Goal: Communication & Community: Answer question/provide support

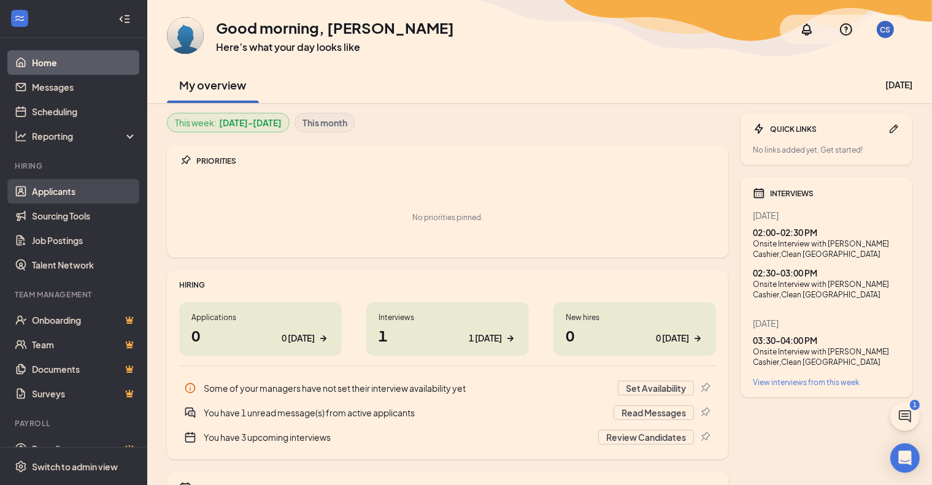
click at [89, 195] on link "Applicants" at bounding box center [84, 191] width 105 height 25
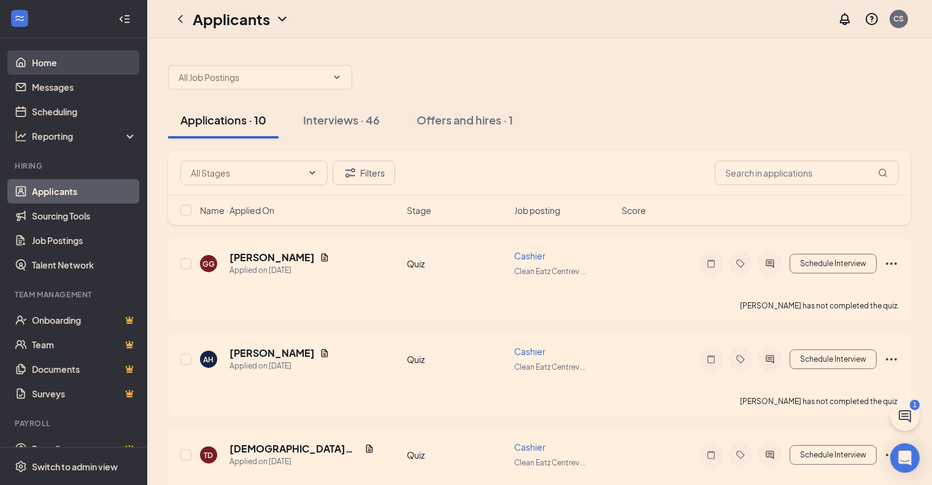
click at [73, 66] on link "Home" at bounding box center [84, 62] width 105 height 25
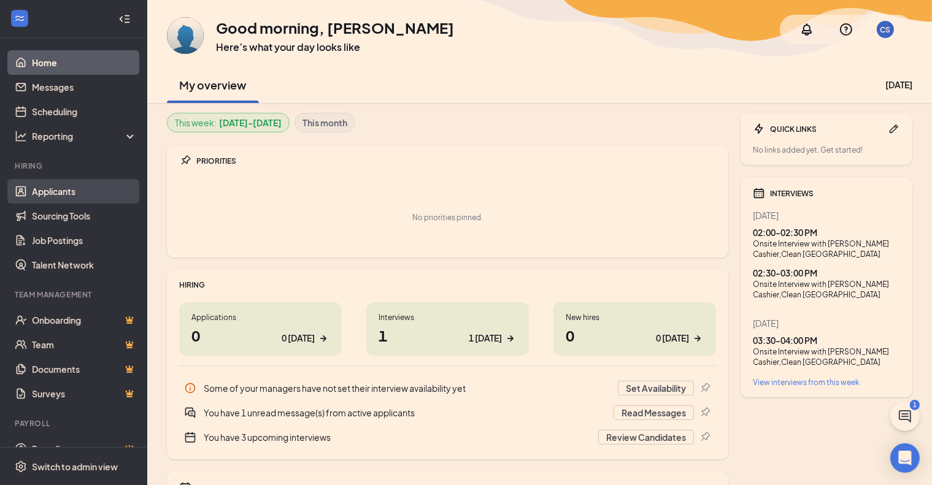
click at [75, 185] on link "Applicants" at bounding box center [84, 191] width 105 height 25
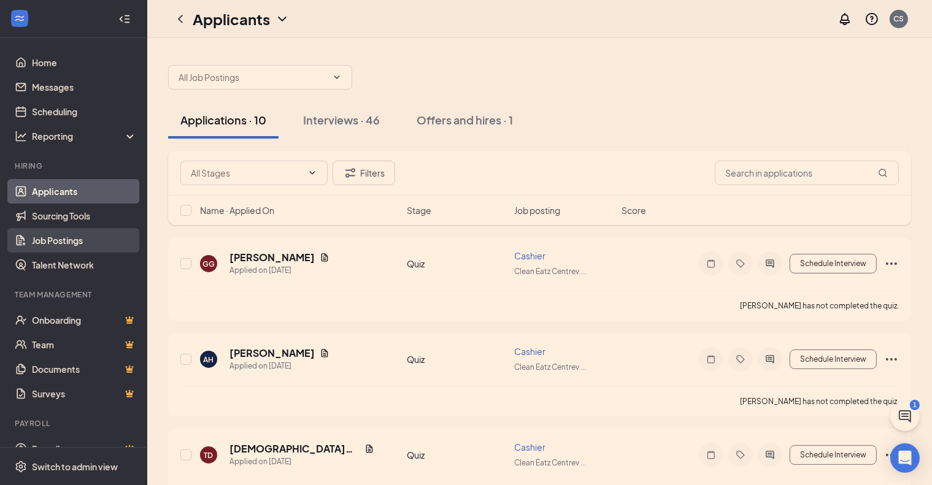
click at [88, 241] on link "Job Postings" at bounding box center [84, 240] width 105 height 25
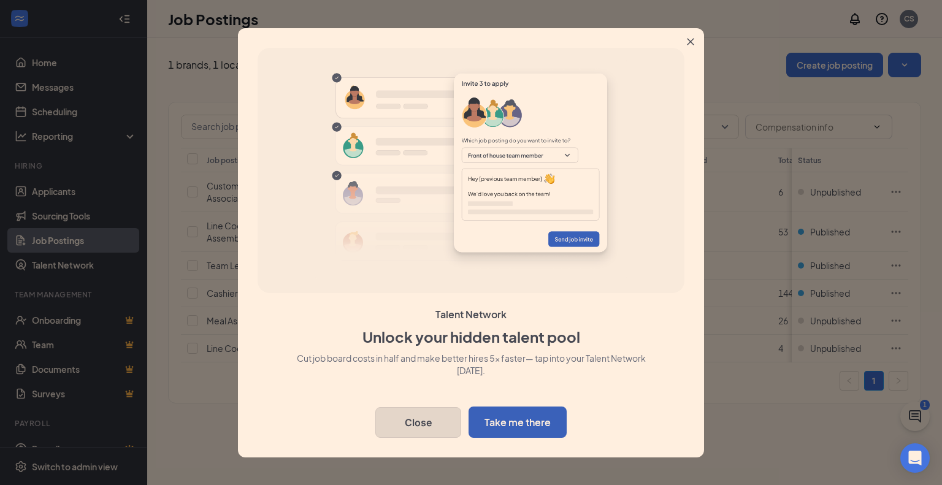
click at [417, 419] on button "Close" at bounding box center [418, 422] width 86 height 31
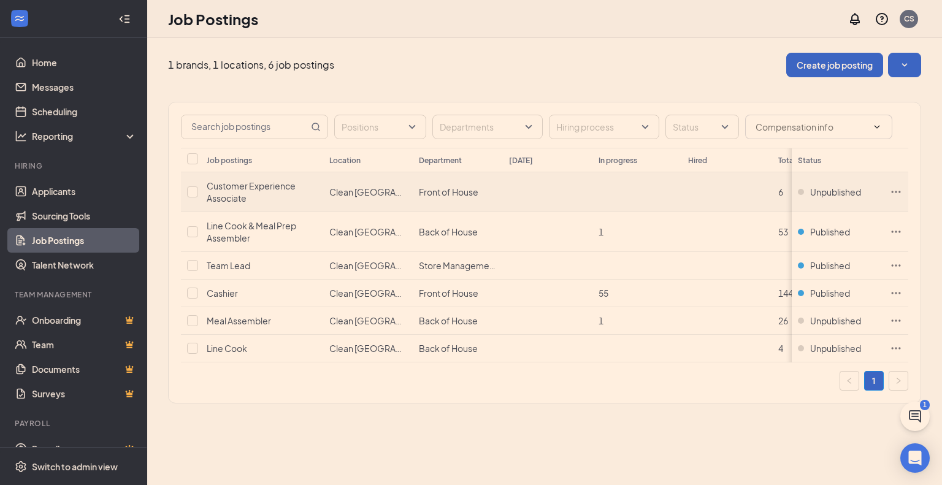
click at [888, 198] on td at bounding box center [896, 192] width 25 height 40
click at [896, 344] on icon "Ellipses" at bounding box center [896, 348] width 12 height 12
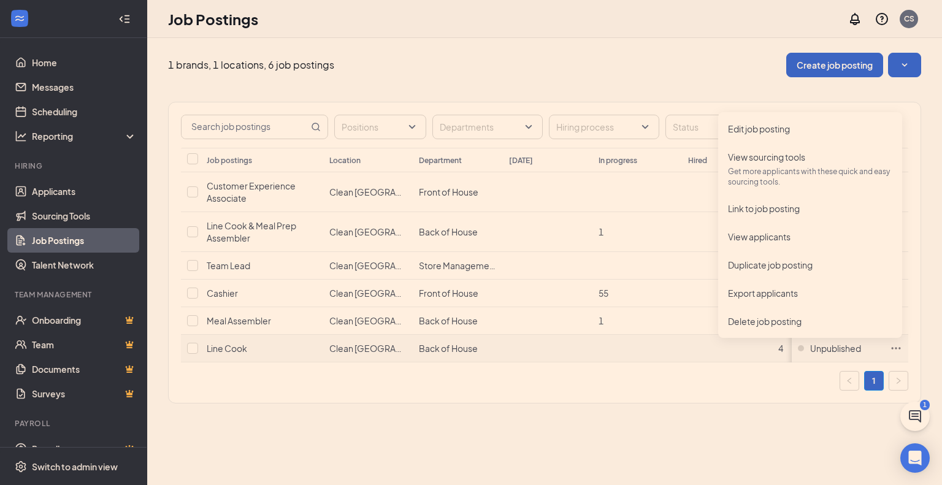
click at [599, 350] on td at bounding box center [638, 349] width 90 height 28
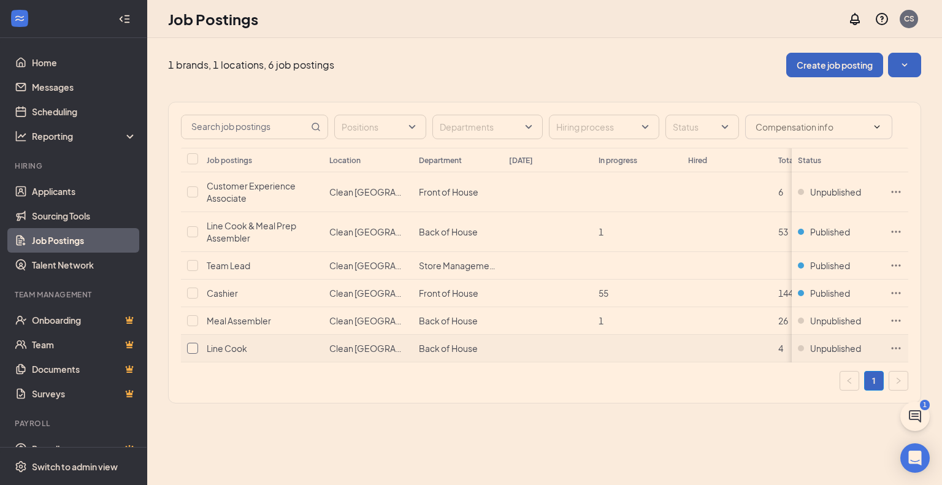
click at [192, 347] on input "checkbox" at bounding box center [192, 348] width 11 height 11
checkbox input "true"
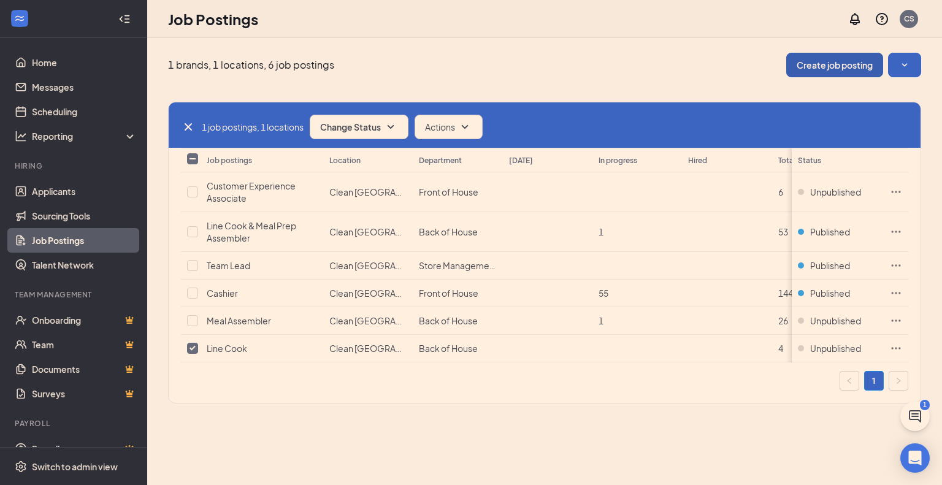
click at [866, 69] on button "Create job posting" at bounding box center [834, 65] width 97 height 25
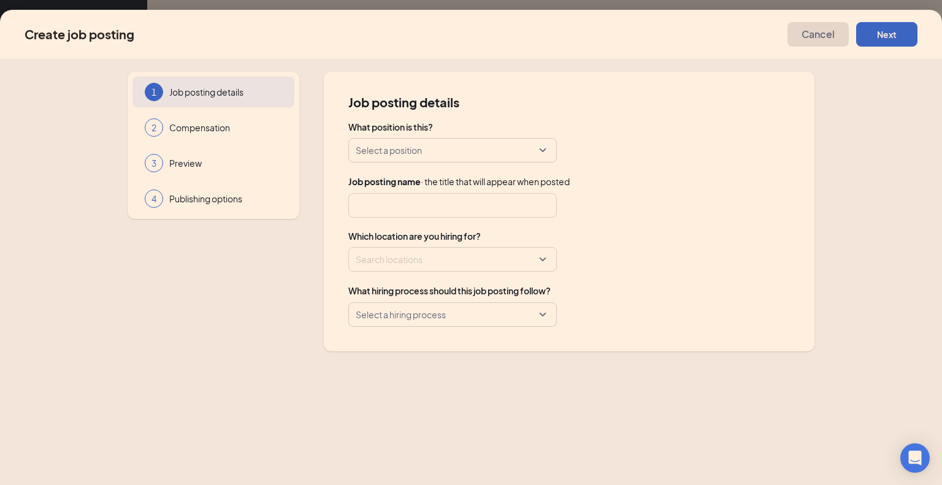
click at [821, 31] on span "Cancel" at bounding box center [818, 34] width 33 height 12
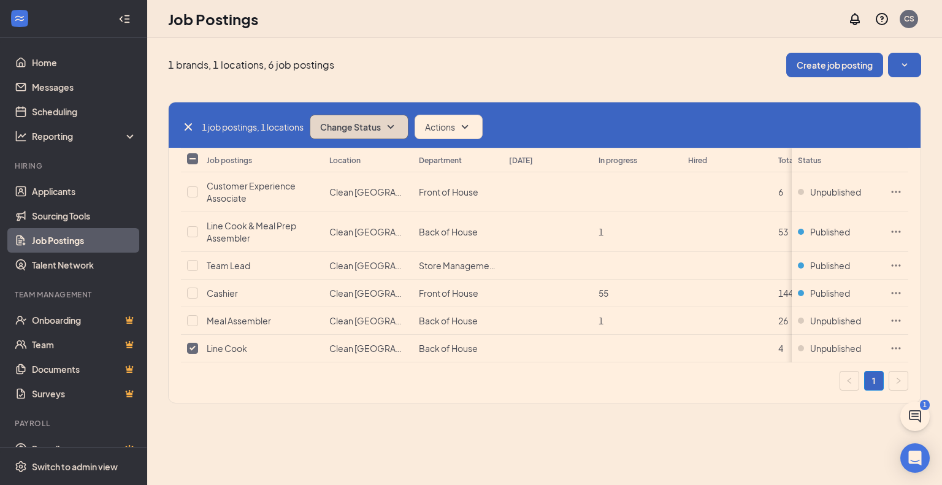
click at [346, 132] on button "Change Status" at bounding box center [359, 127] width 99 height 25
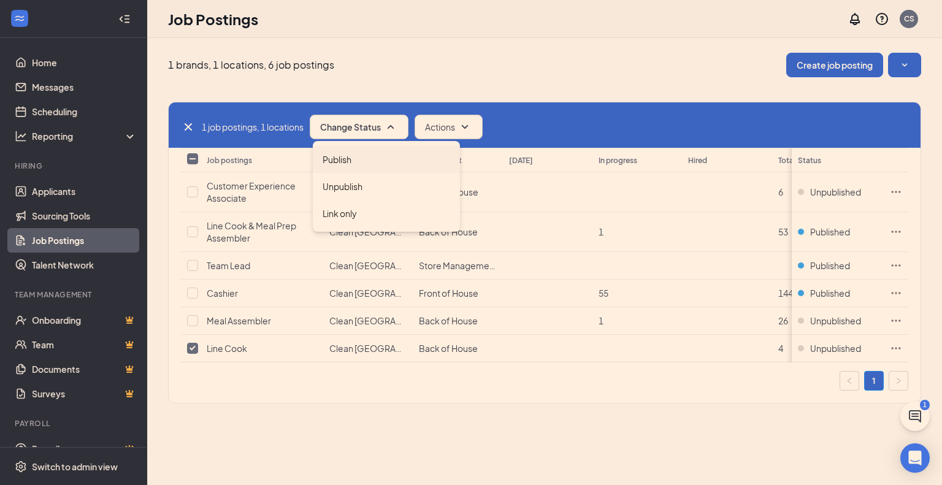
click at [368, 159] on div "Publish" at bounding box center [386, 159] width 147 height 27
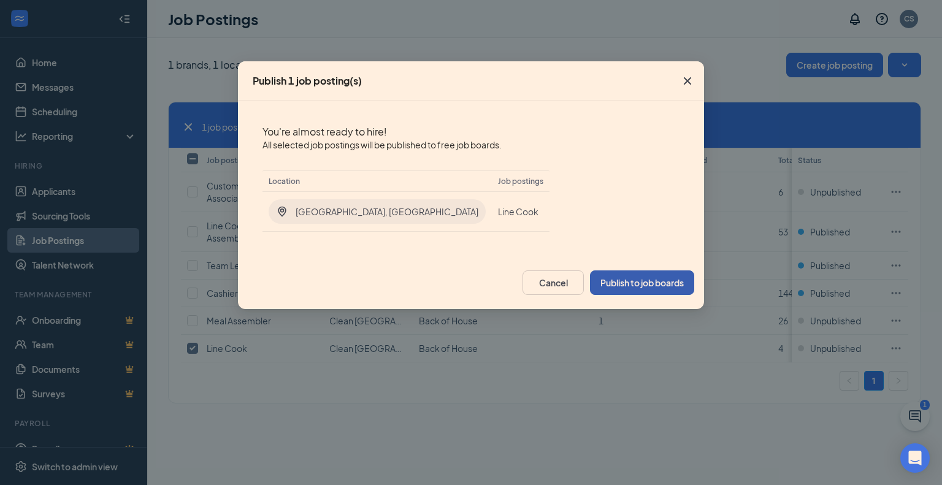
click at [658, 276] on button "Publish to job boards" at bounding box center [642, 283] width 104 height 25
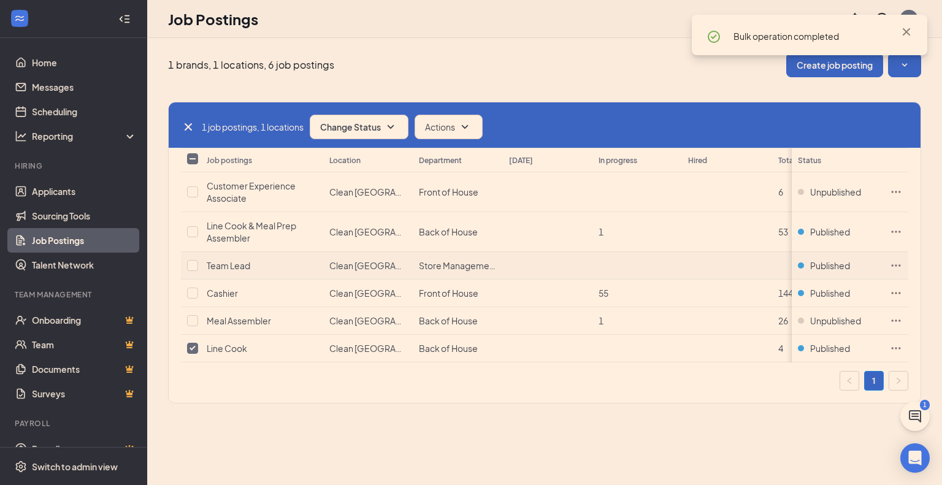
click at [234, 252] on td "Team Lead" at bounding box center [262, 266] width 123 height 28
click at [231, 264] on span "Team Lead" at bounding box center [229, 265] width 44 height 11
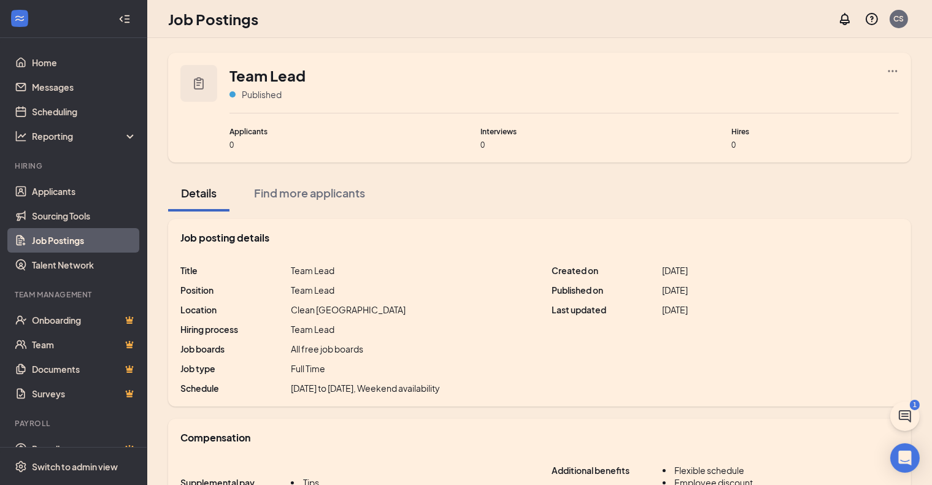
click at [202, 85] on icon "Clipboard" at bounding box center [199, 83] width 10 height 12
click at [896, 67] on icon "Ellipses" at bounding box center [892, 71] width 12 height 12
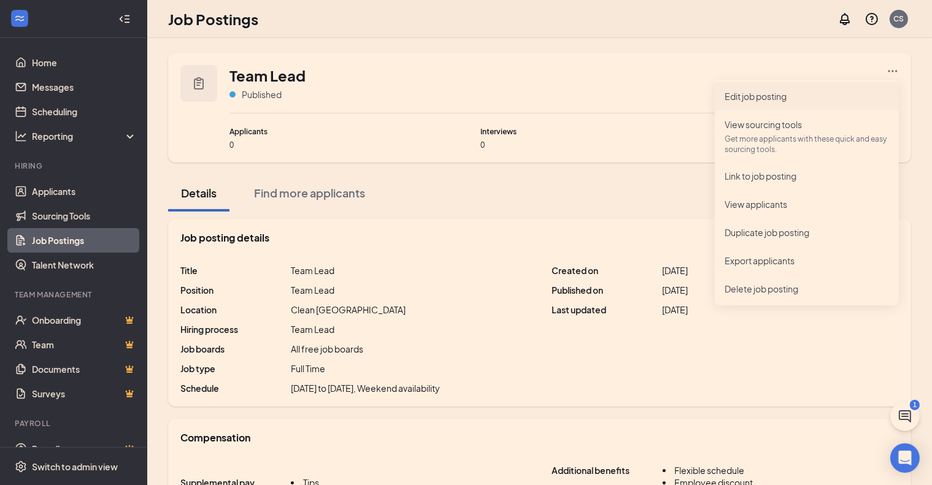
click at [802, 107] on li "Edit job posting" at bounding box center [807, 96] width 184 height 28
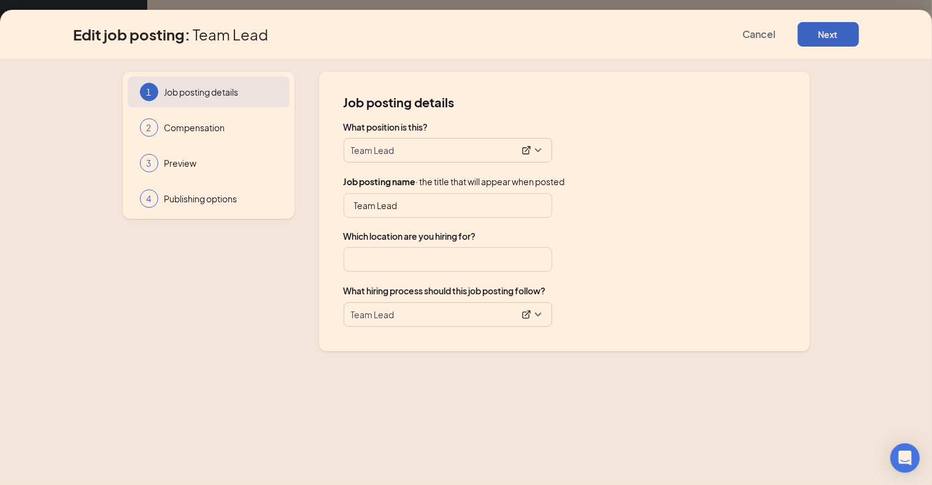
type input "Clean [GEOGRAPHIC_DATA]"
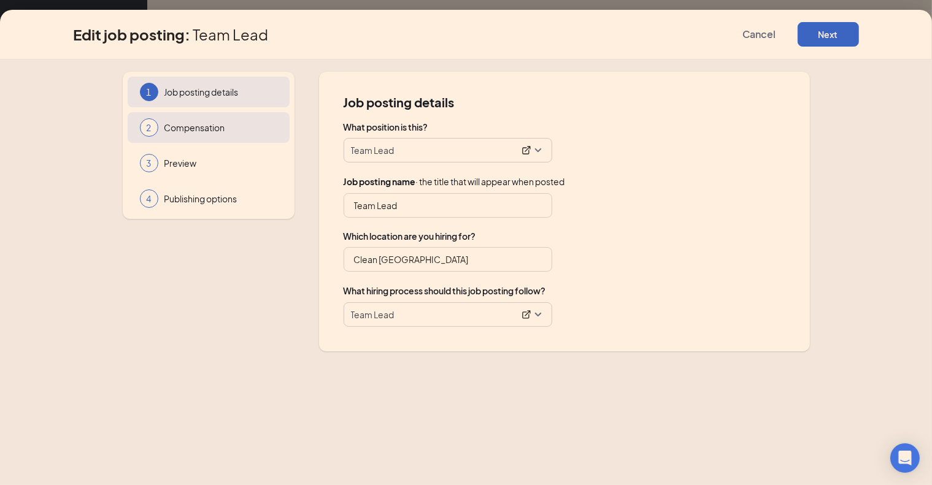
click at [221, 132] on span "Compensation" at bounding box center [220, 127] width 113 height 12
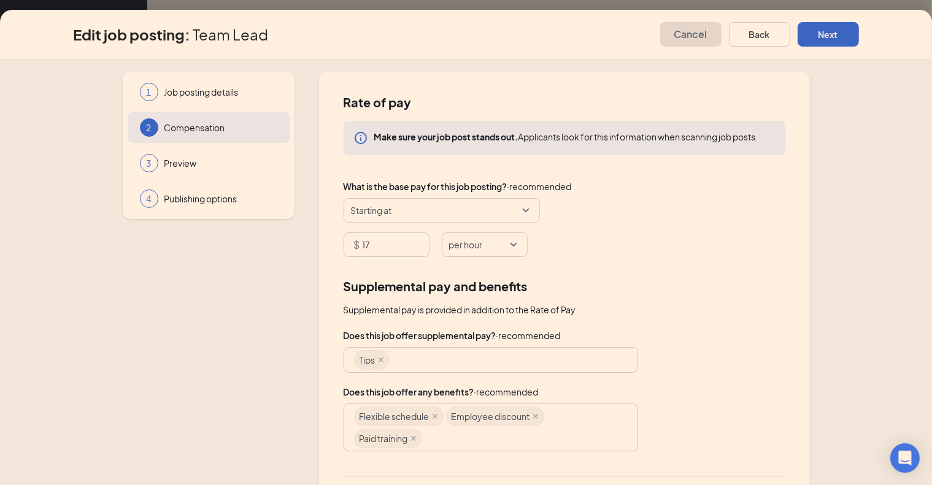
click at [714, 28] on button "Cancel" at bounding box center [690, 34] width 61 height 25
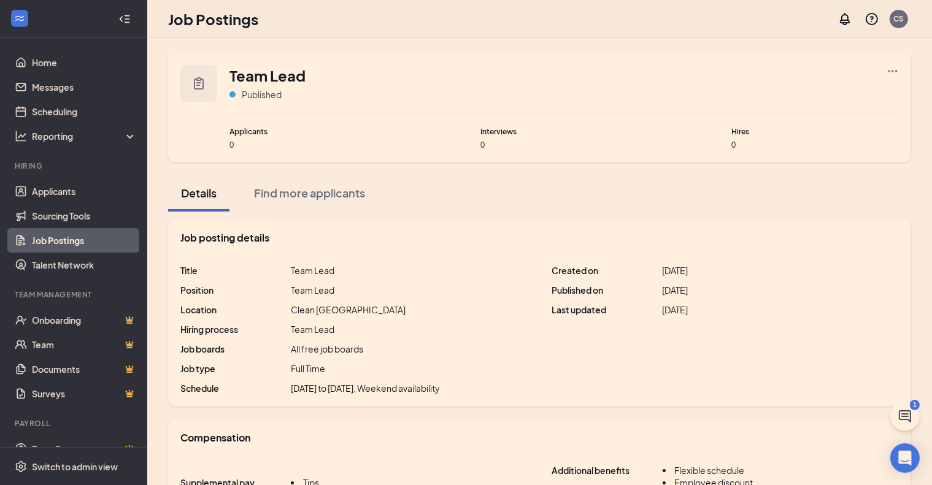
click at [86, 247] on link "Job Postings" at bounding box center [84, 240] width 105 height 25
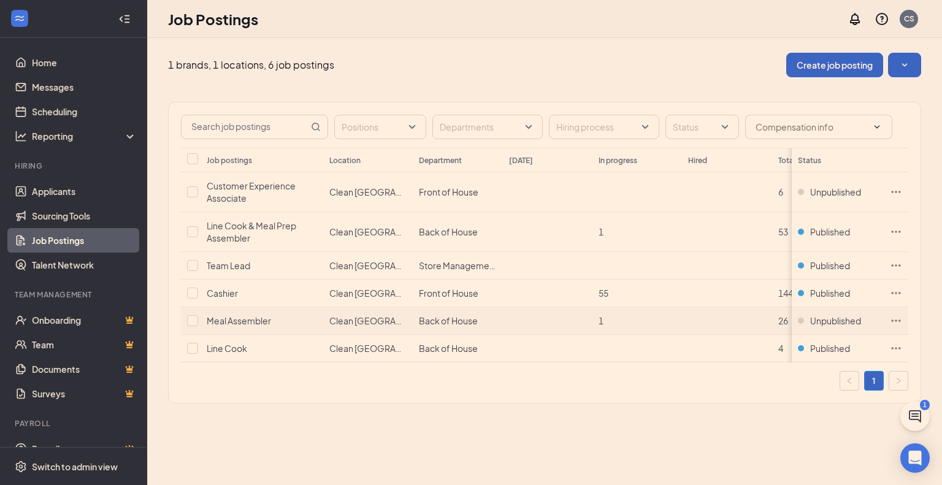
click at [898, 315] on icon "Ellipses" at bounding box center [896, 321] width 12 height 12
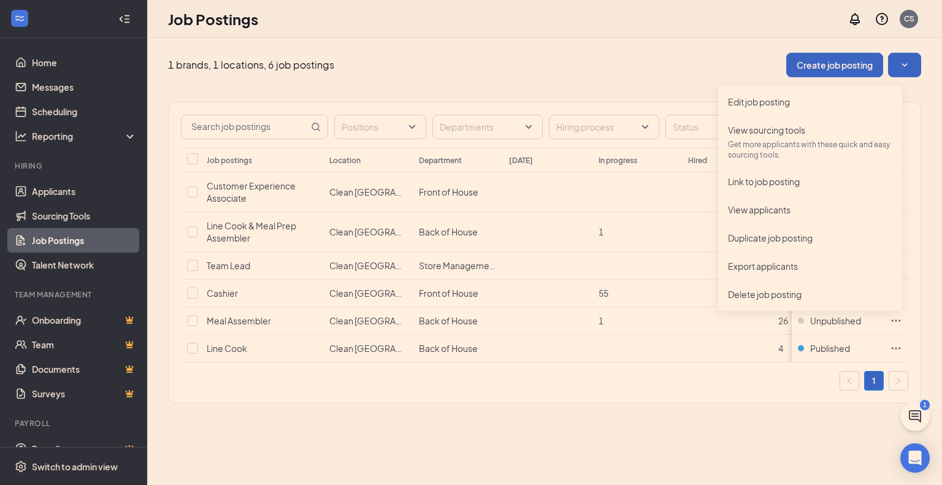
click at [177, 321] on div "Job postings Location Department [DATE] In progress Hired Total Status Customer…" at bounding box center [545, 255] width 752 height 215
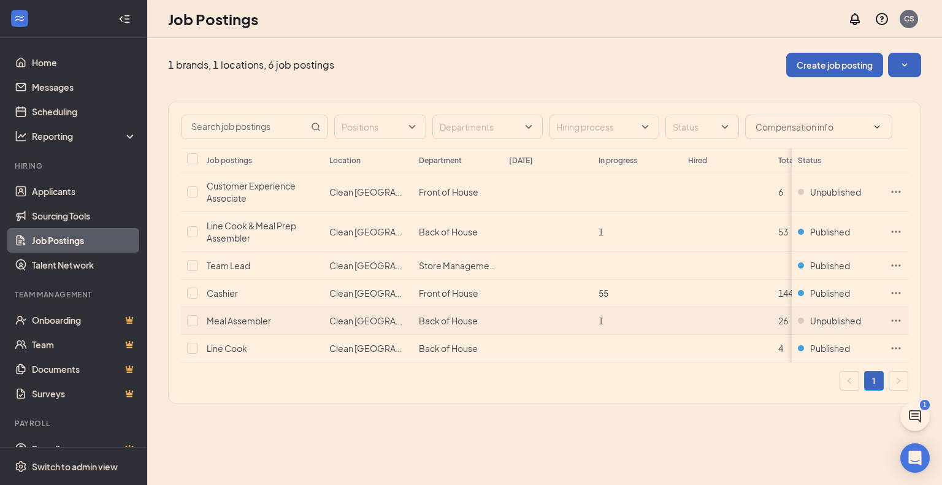
click at [198, 324] on td at bounding box center [191, 321] width 20 height 28
click at [191, 323] on input "checkbox" at bounding box center [192, 320] width 11 height 11
checkbox input "true"
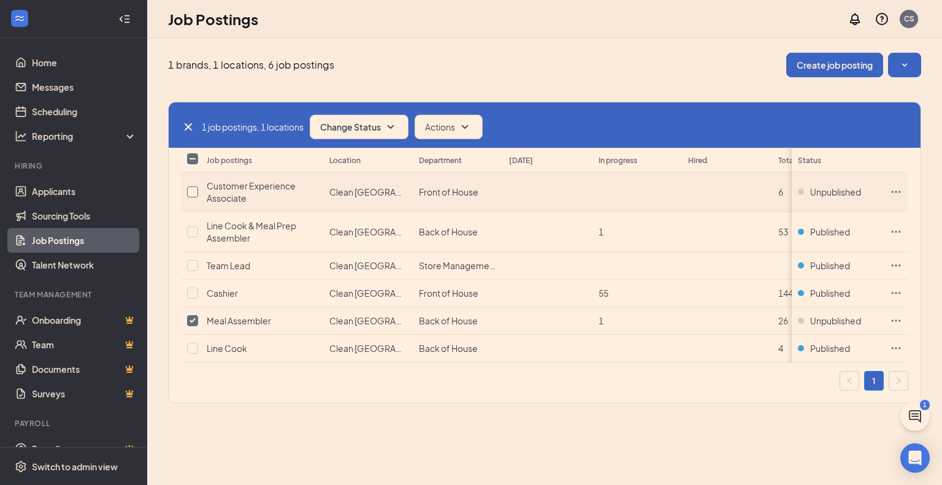
click at [194, 193] on input "checkbox" at bounding box center [192, 191] width 11 height 11
checkbox input "true"
click at [405, 129] on button "Change Status" at bounding box center [359, 127] width 99 height 25
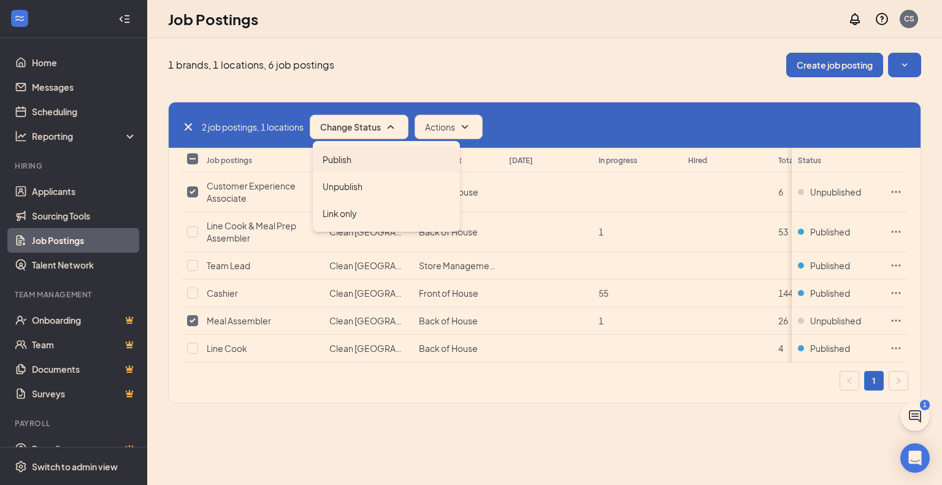
click at [396, 152] on div "Publish" at bounding box center [386, 159] width 147 height 27
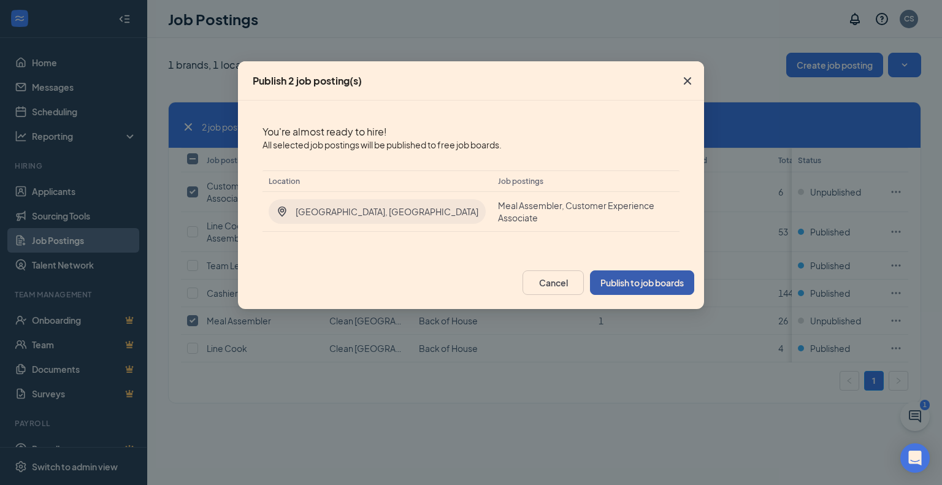
click at [632, 277] on button "Publish to job boards" at bounding box center [642, 283] width 104 height 25
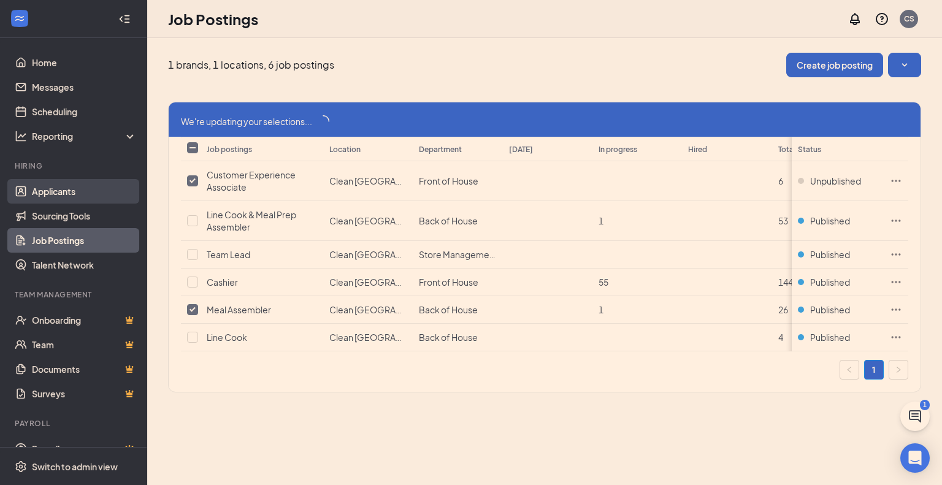
click at [32, 191] on link "Applicants" at bounding box center [84, 191] width 105 height 25
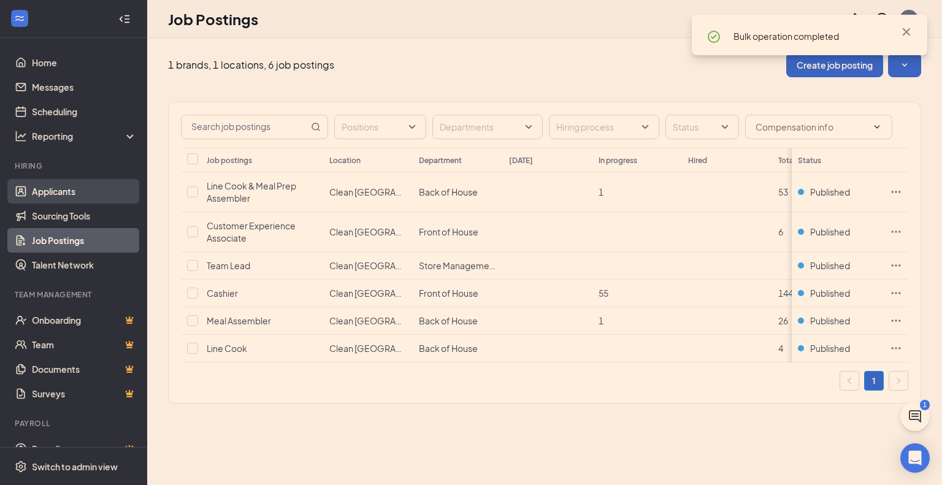
click at [106, 194] on link "Applicants" at bounding box center [84, 191] width 105 height 25
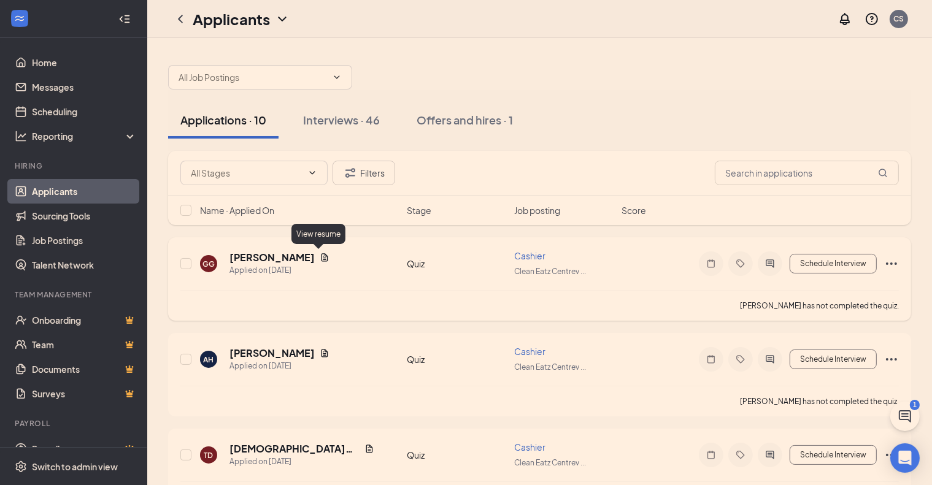
click at [321, 256] on icon "Document" at bounding box center [324, 257] width 7 height 8
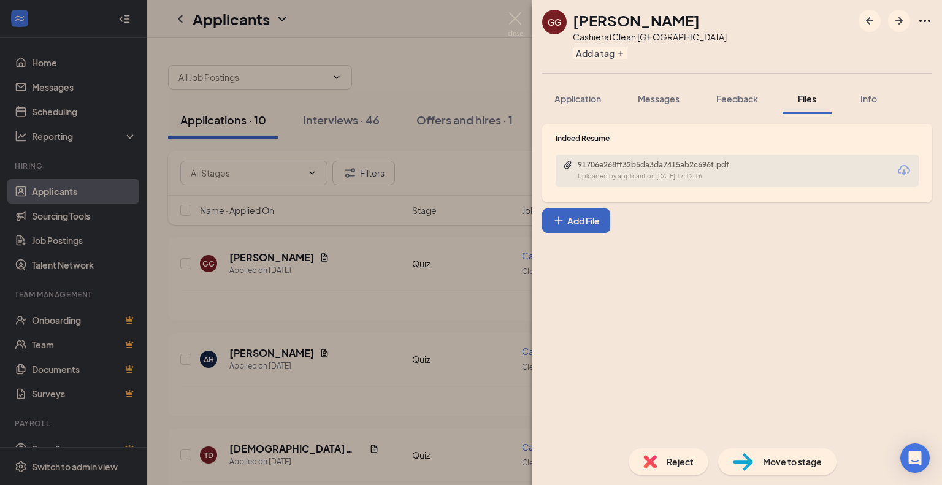
click at [689, 171] on div "91706e268ff32b5da3da7415ab2c696f.pdf Uploaded by applicant on [DATE] 17:12:16" at bounding box center [662, 170] width 199 height 21
click at [375, 111] on div "GG [PERSON_NAME] Cashier at Clean [GEOGRAPHIC_DATA] Add a tag Application Messa…" at bounding box center [471, 242] width 942 height 485
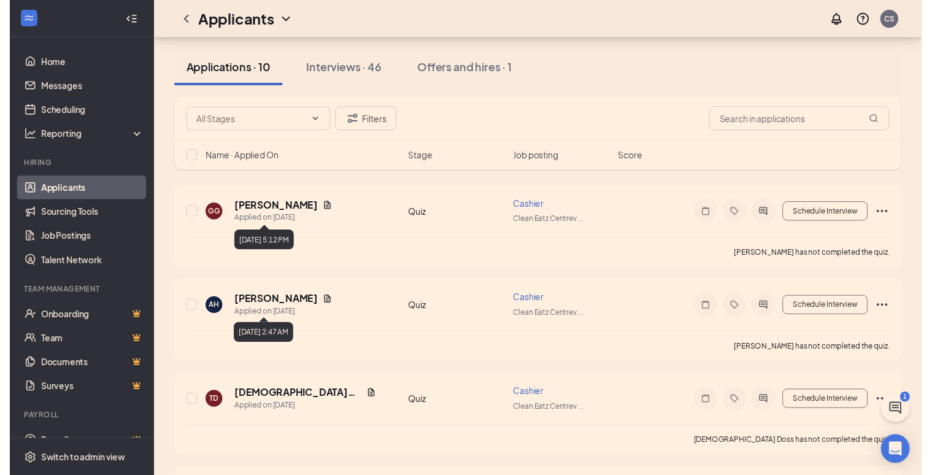
scroll to position [123, 0]
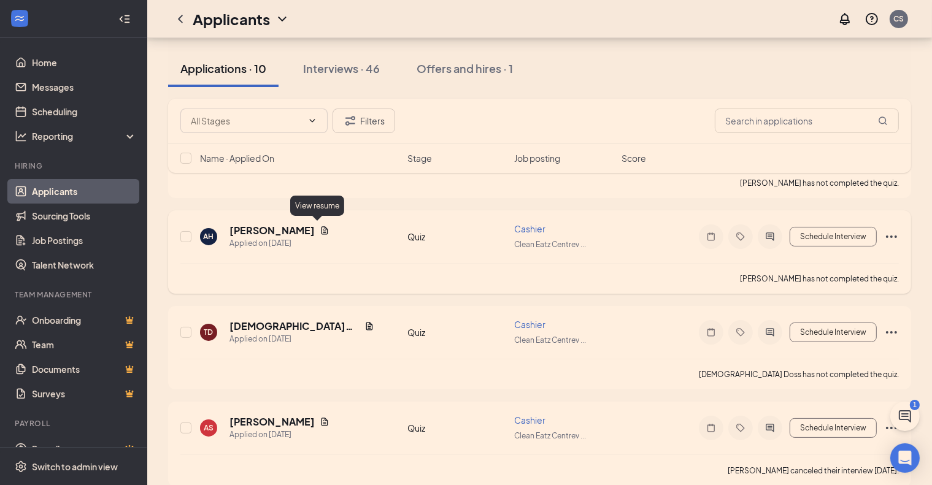
click at [320, 227] on icon "Document" at bounding box center [325, 231] width 10 height 10
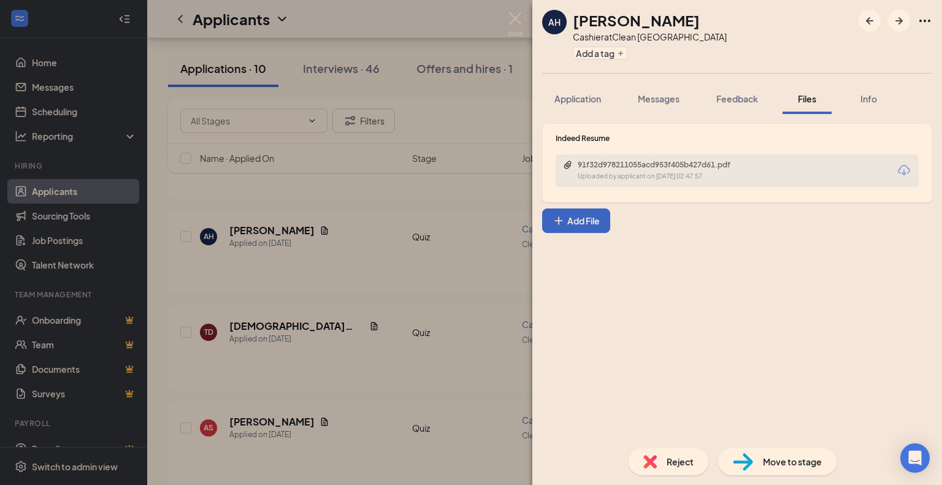
click at [586, 133] on div "Indeed Resume" at bounding box center [737, 138] width 363 height 10
click at [587, 156] on div "91f32d978211055acd953f405b427d61.pdf Uploaded by applicant on [DATE] 02:47:57" at bounding box center [737, 171] width 363 height 33
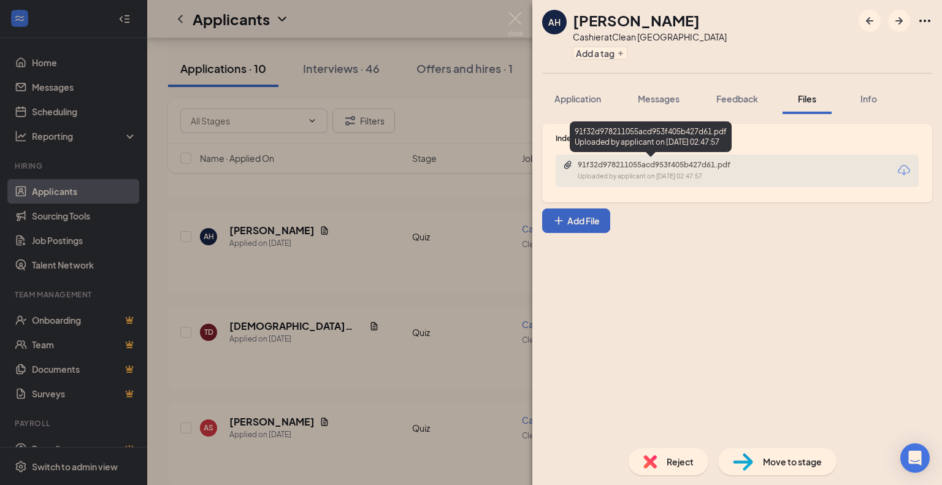
click at [587, 161] on div "91f32d978211055acd953f405b427d61.pdf" at bounding box center [664, 165] width 172 height 10
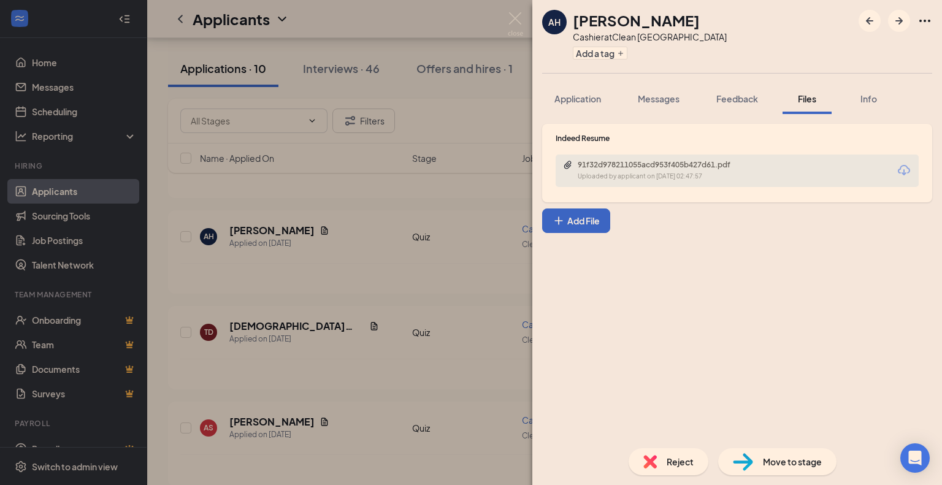
click at [478, 161] on div "AH [PERSON_NAME] Cashier at Clean [GEOGRAPHIC_DATA] Add a tag Application Messa…" at bounding box center [471, 242] width 942 height 485
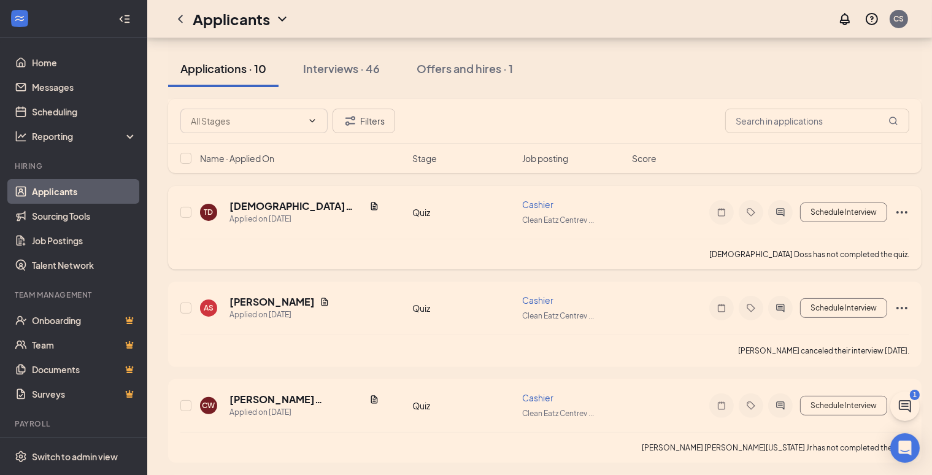
scroll to position [307, 0]
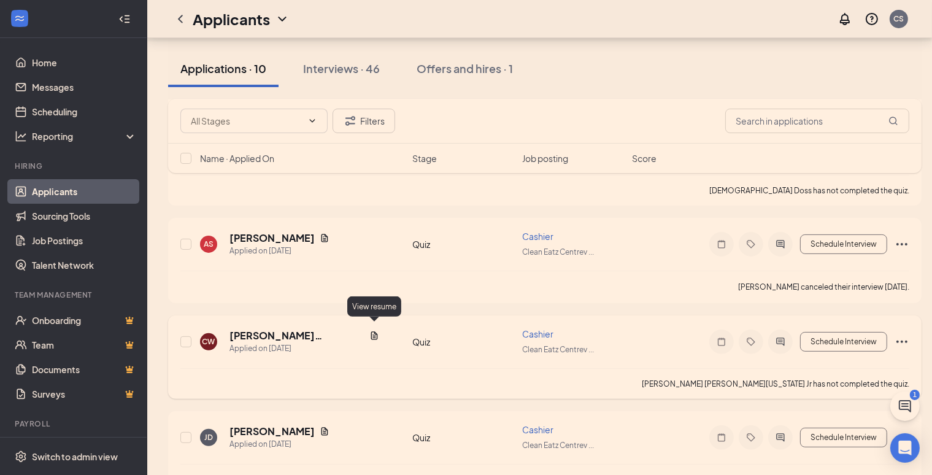
click at [374, 331] on icon "Document" at bounding box center [374, 336] width 10 height 10
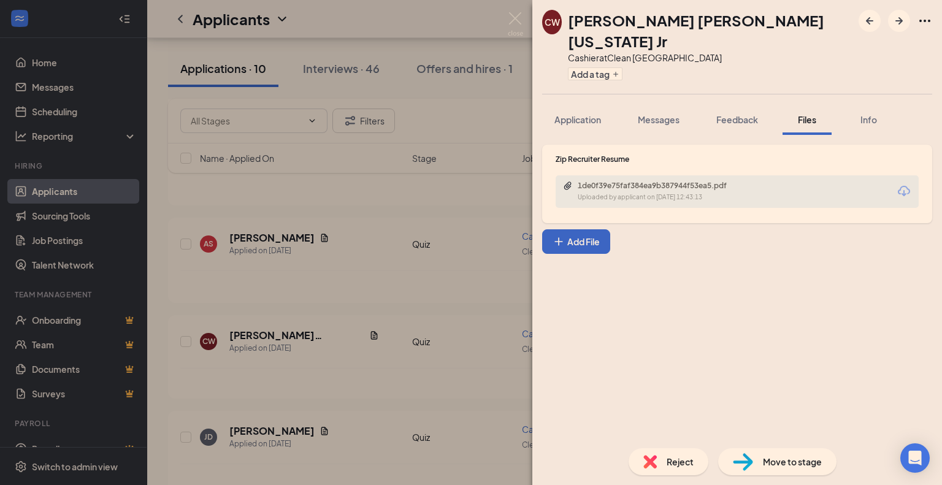
click at [643, 182] on div "1de0f39e75faf384ea9b387944f53ea5.pdf Uploaded by applicant on [DATE] 12:43:13" at bounding box center [737, 191] width 363 height 33
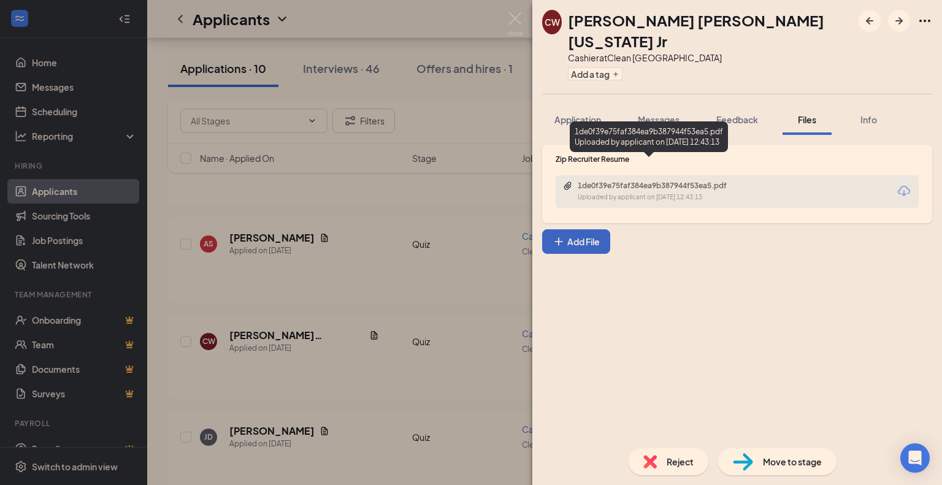
click at [646, 193] on div "Uploaded by applicant on [DATE] 12:43:13" at bounding box center [670, 198] width 184 height 10
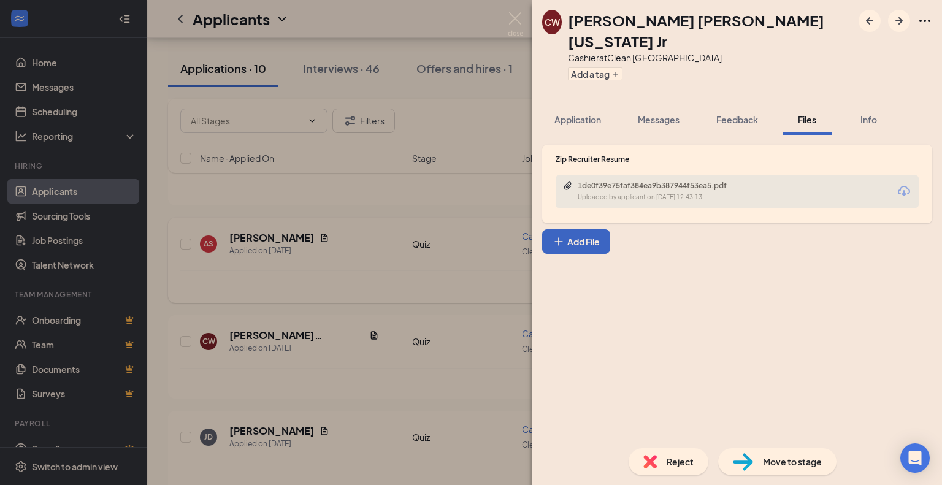
click at [380, 200] on div "[PERSON_NAME] [PERSON_NAME][US_STATE] Jr Cashier at Clean [GEOGRAPHIC_DATA] Add…" at bounding box center [471, 242] width 942 height 485
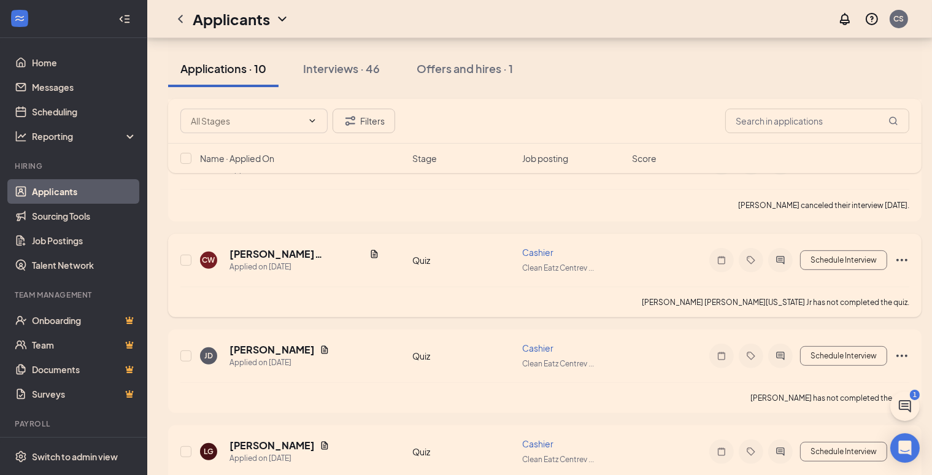
scroll to position [491, 0]
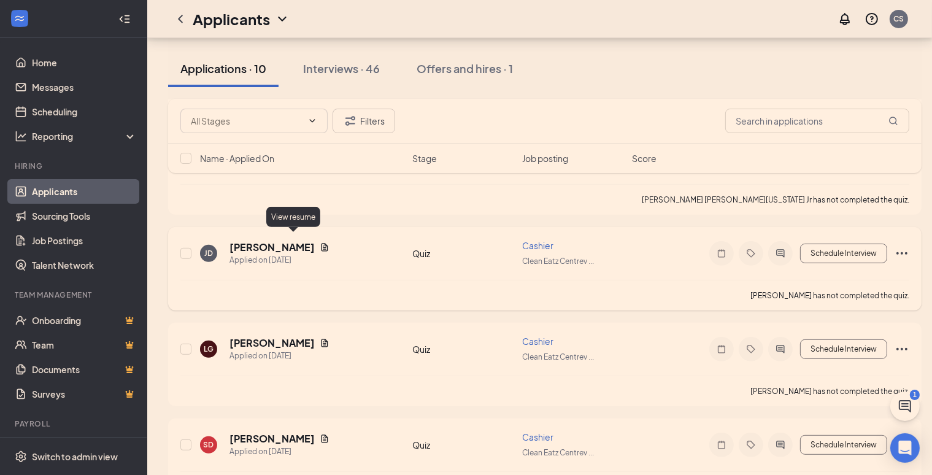
click at [320, 242] on icon "Document" at bounding box center [325, 247] width 10 height 10
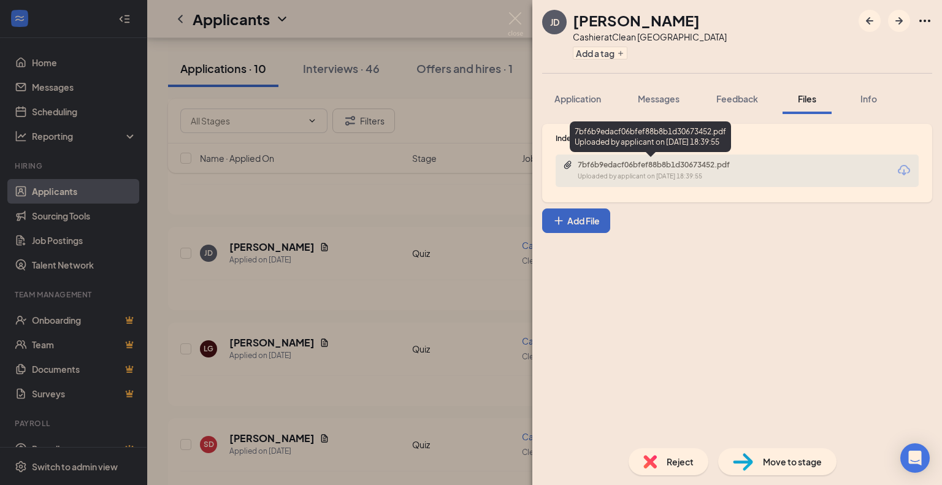
click at [304, 218] on div "JD [PERSON_NAME] Cashier at Clean [GEOGRAPHIC_DATA] Add a tag Application Messa…" at bounding box center [471, 242] width 942 height 485
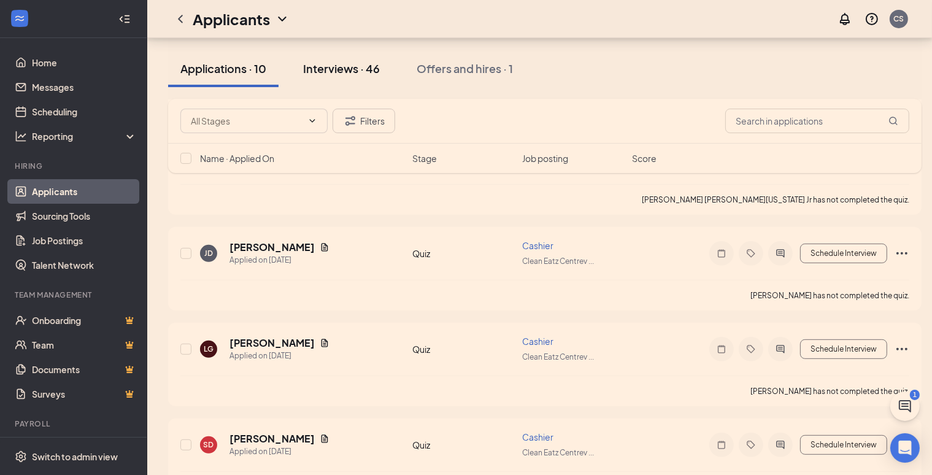
click at [359, 75] on div "Interviews · 46" at bounding box center [341, 68] width 77 height 15
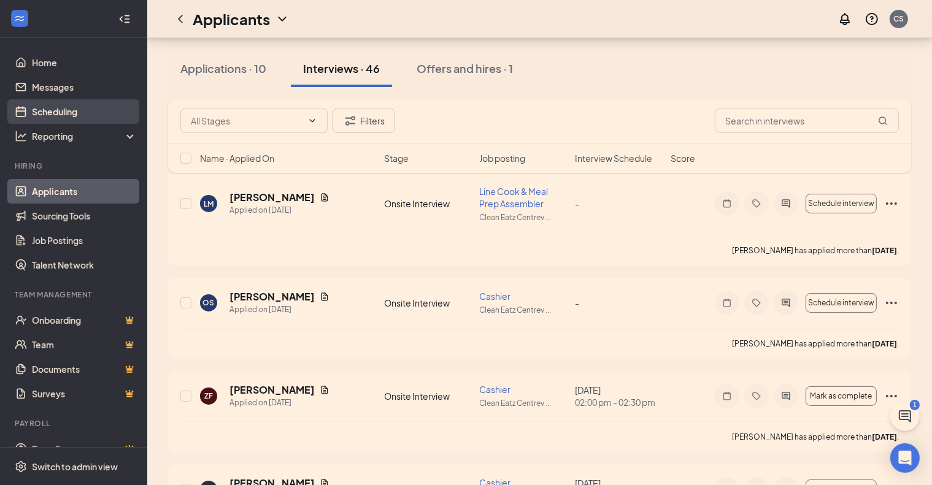
scroll to position [61, 0]
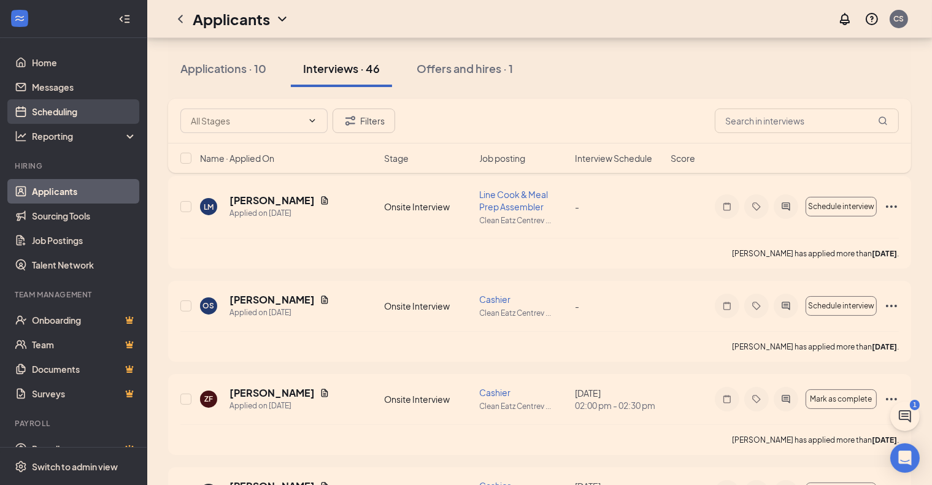
click at [59, 120] on link "Scheduling" at bounding box center [84, 111] width 105 height 25
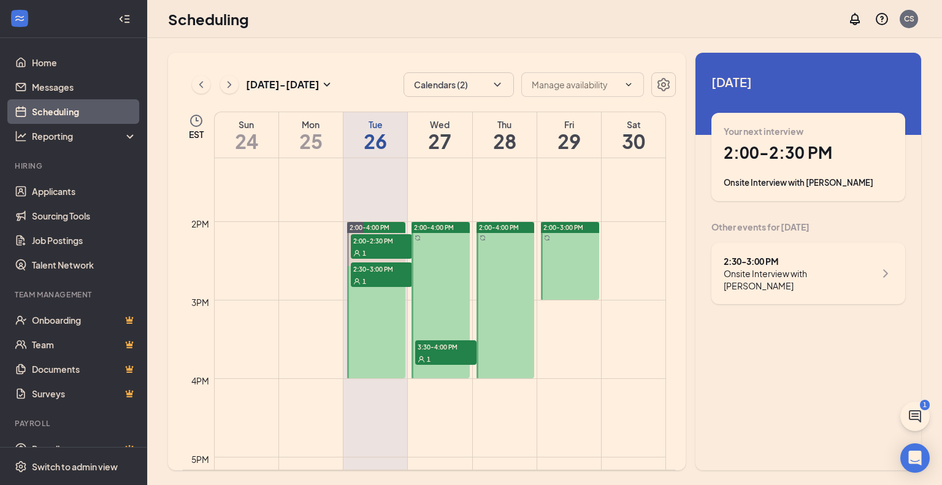
scroll to position [1155, 0]
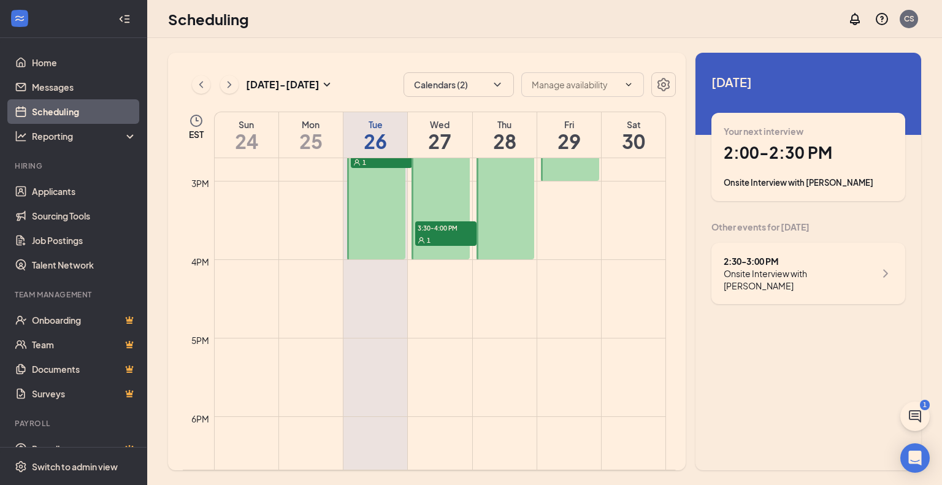
click at [422, 231] on span "3:30-4:00 PM" at bounding box center [445, 227] width 61 height 12
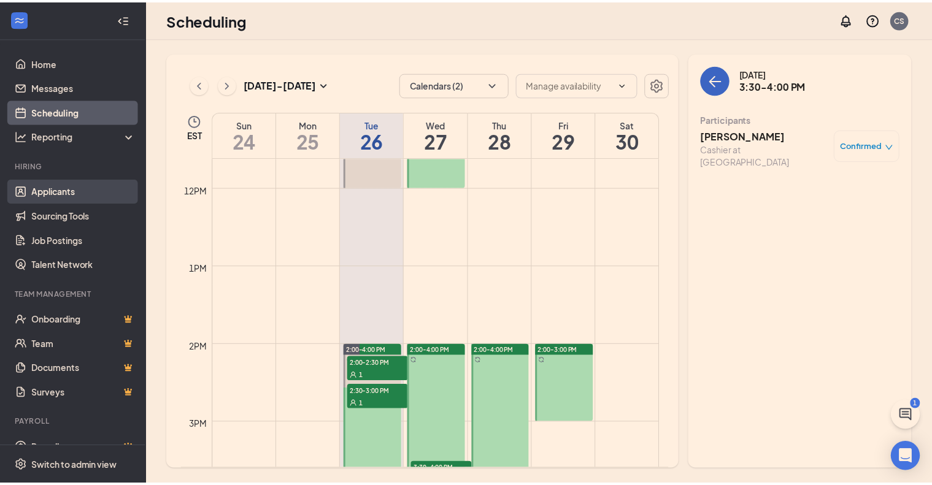
scroll to position [910, 0]
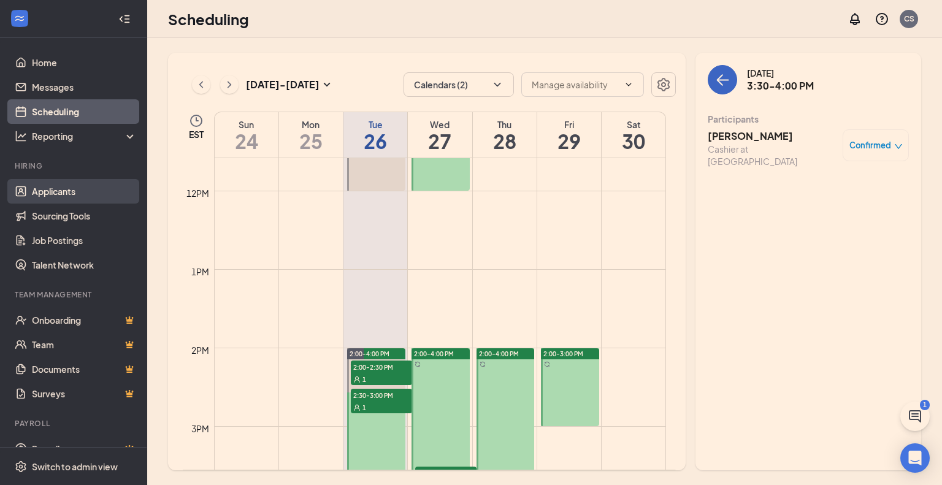
click at [77, 189] on link "Applicants" at bounding box center [84, 191] width 105 height 25
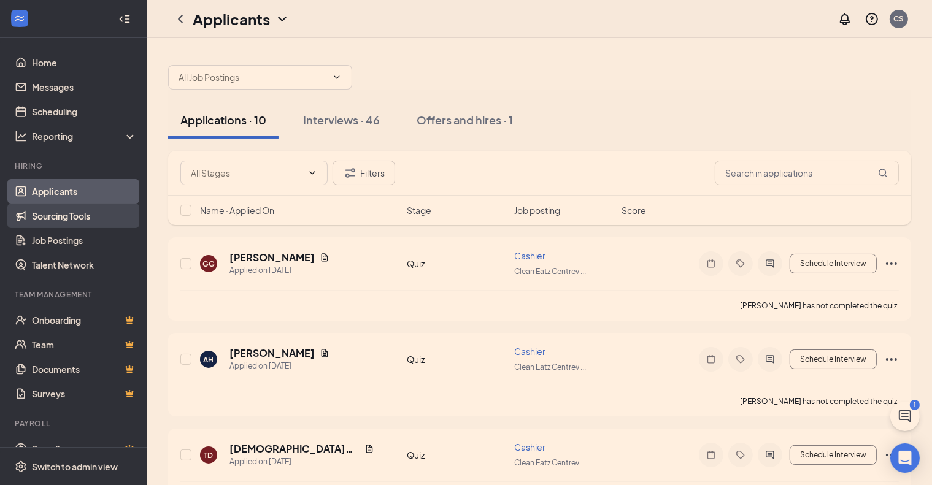
click at [72, 215] on link "Sourcing Tools" at bounding box center [84, 216] width 105 height 25
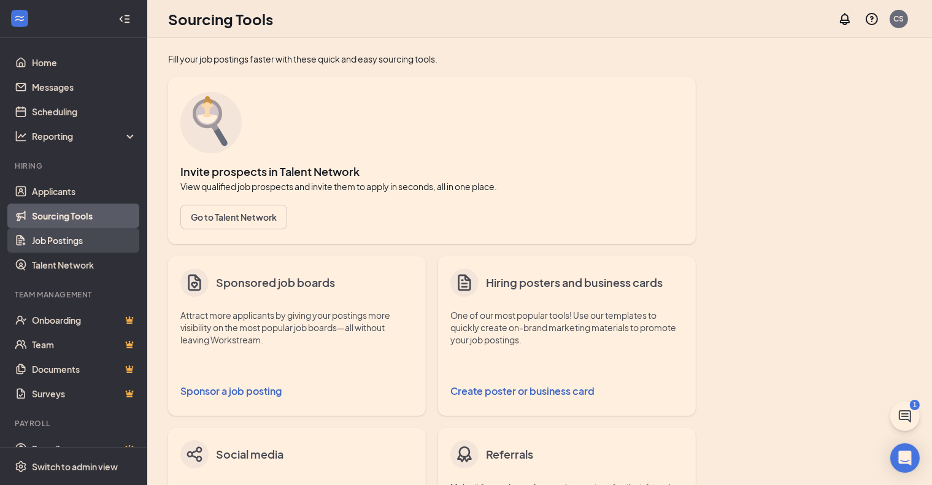
click at [88, 247] on link "Job Postings" at bounding box center [84, 240] width 105 height 25
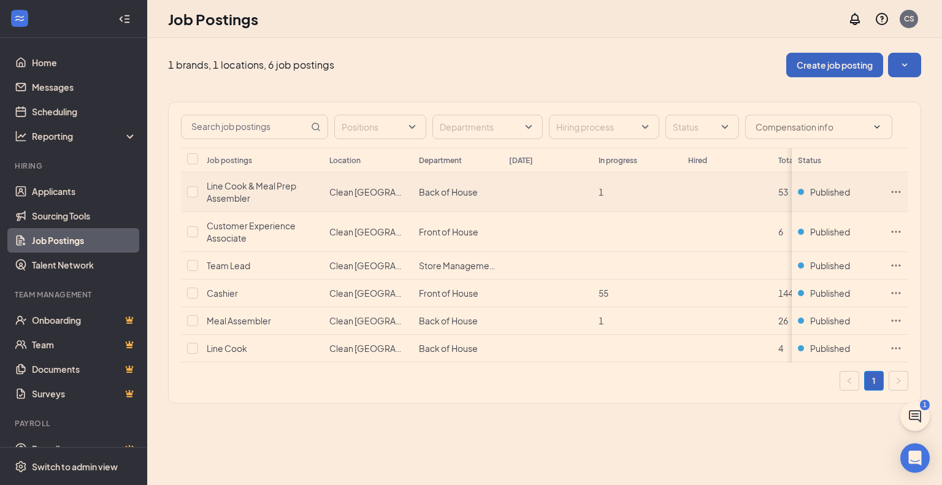
click at [272, 196] on div "Line Cook & Meal Prep Assembler" at bounding box center [262, 192] width 110 height 25
click at [55, 183] on link "Applicants" at bounding box center [84, 191] width 105 height 25
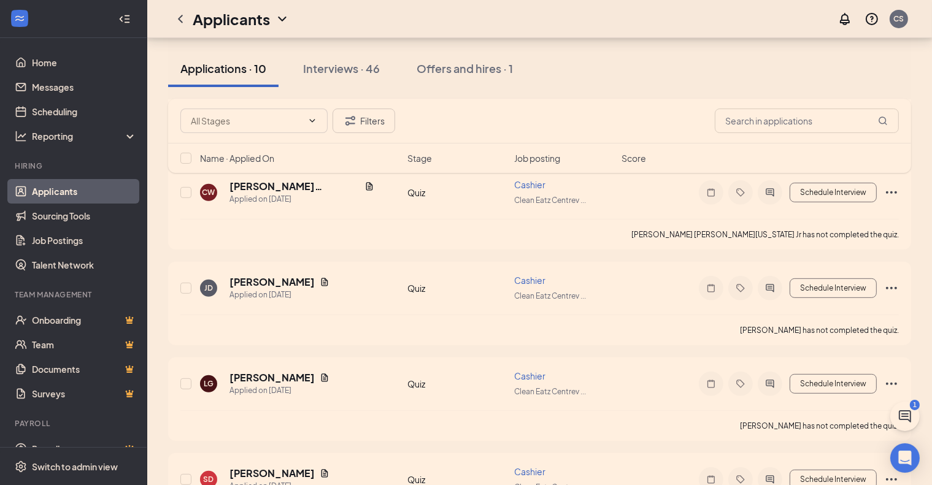
scroll to position [333, 0]
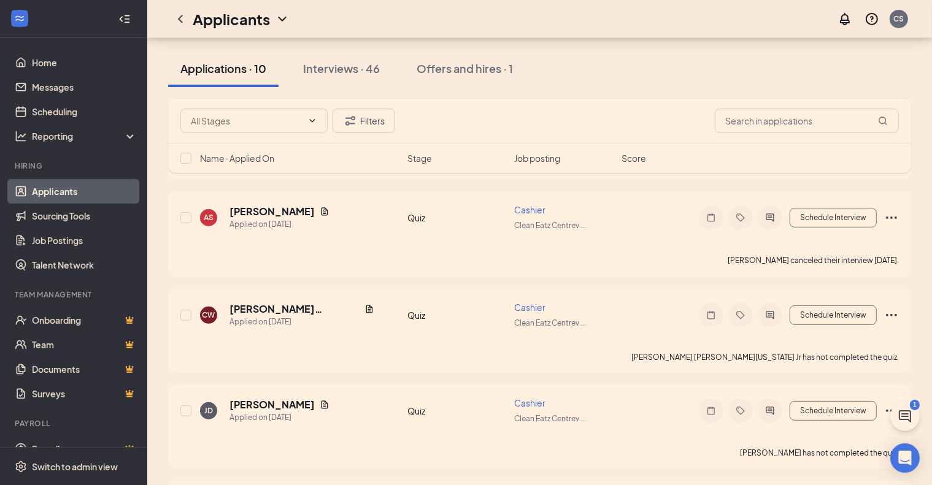
click at [345, 60] on button "Interviews · 46" at bounding box center [341, 68] width 101 height 37
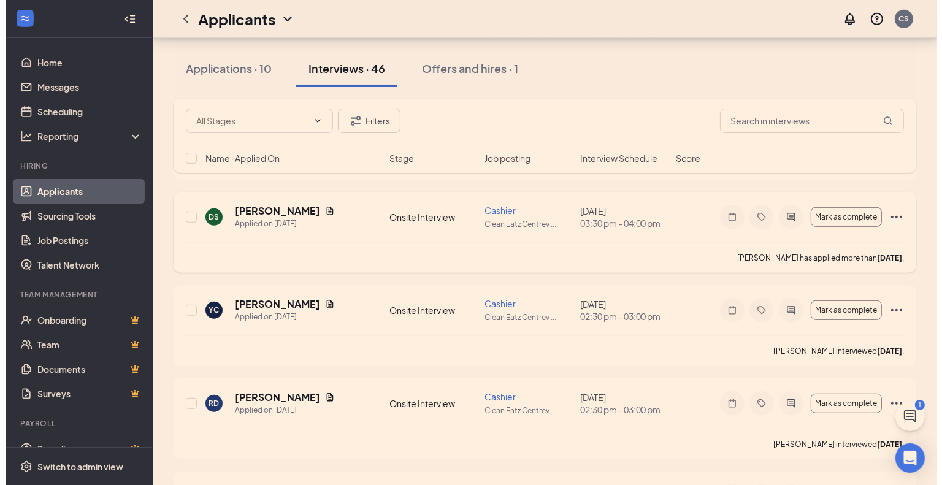
scroll to position [859, 0]
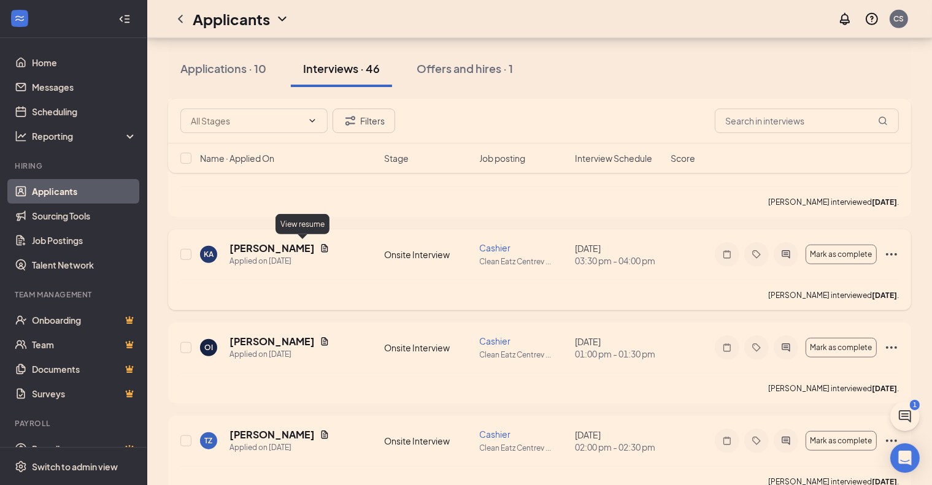
click at [320, 246] on icon "Document" at bounding box center [325, 249] width 10 height 10
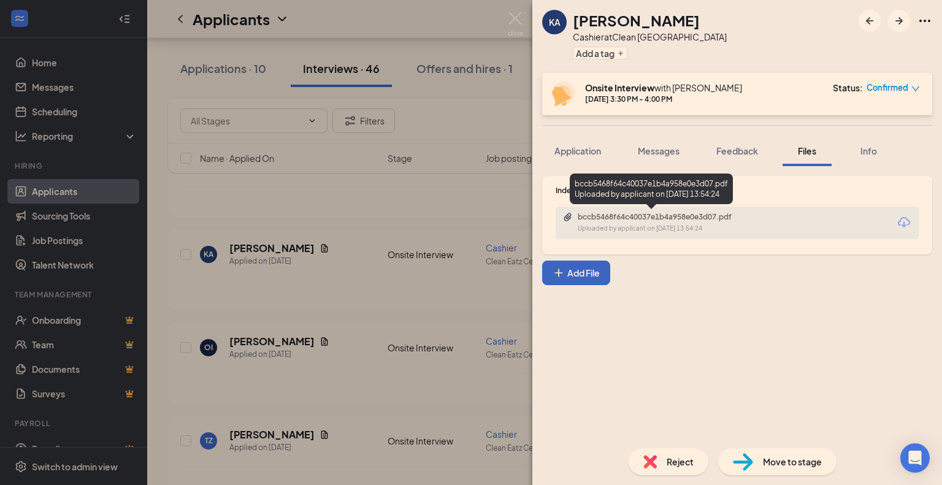
click at [616, 215] on div "bccb5468f64c40037e1b4a958e0e3d07.pdf" at bounding box center [664, 217] width 172 height 10
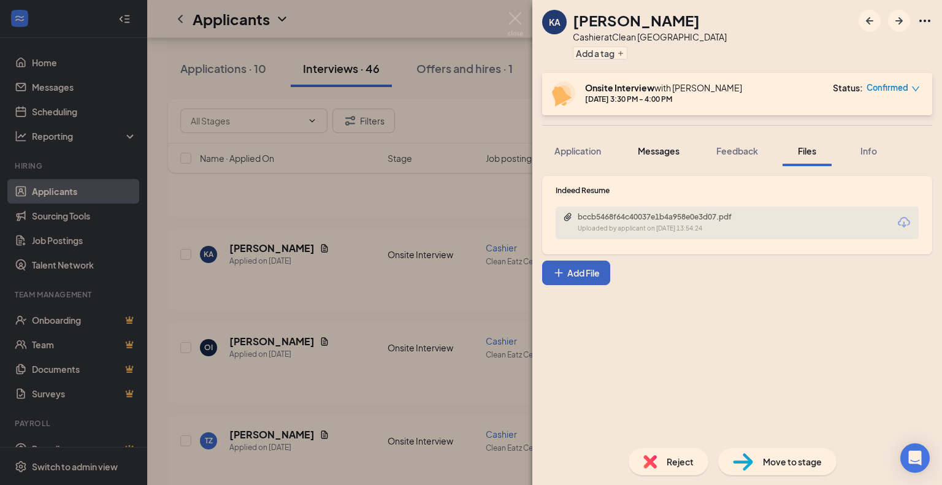
click at [640, 147] on span "Messages" at bounding box center [659, 150] width 42 height 11
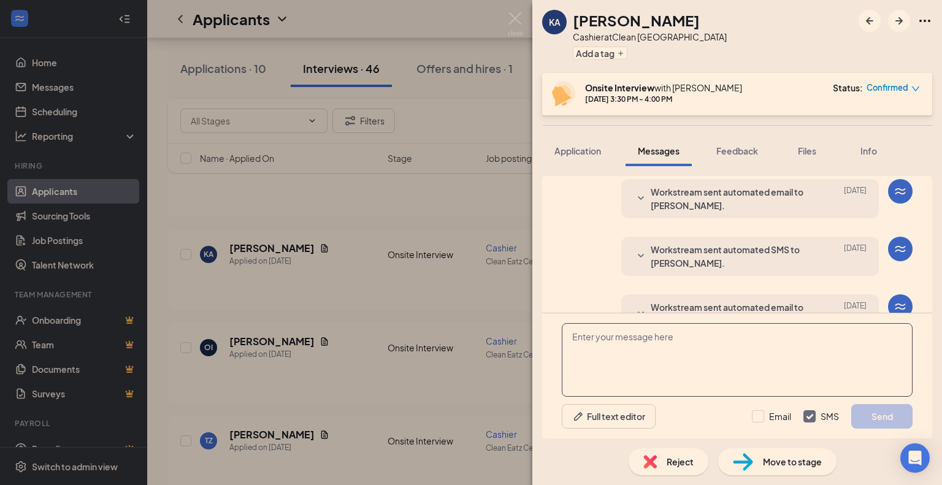
scroll to position [434, 0]
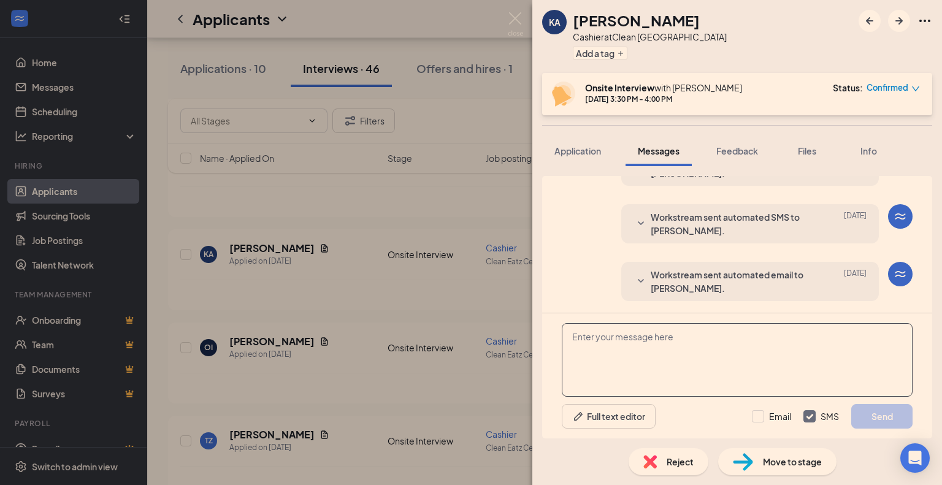
click at [684, 368] on textarea at bounding box center [737, 360] width 351 height 74
click at [795, 350] on textarea "Hi [PERSON_NAME], it was nice meeting you last week." at bounding box center [737, 360] width 351 height 74
click at [801, 348] on textarea "Hi [PERSON_NAME], it was nice meeting you last week." at bounding box center [737, 360] width 351 height 74
click at [807, 353] on textarea "Hi [PERSON_NAME], it was nice meeting you last week." at bounding box center [737, 360] width 351 height 74
click at [778, 363] on textarea "Hi [PERSON_NAME], it was nice meeting you last week." at bounding box center [737, 360] width 351 height 74
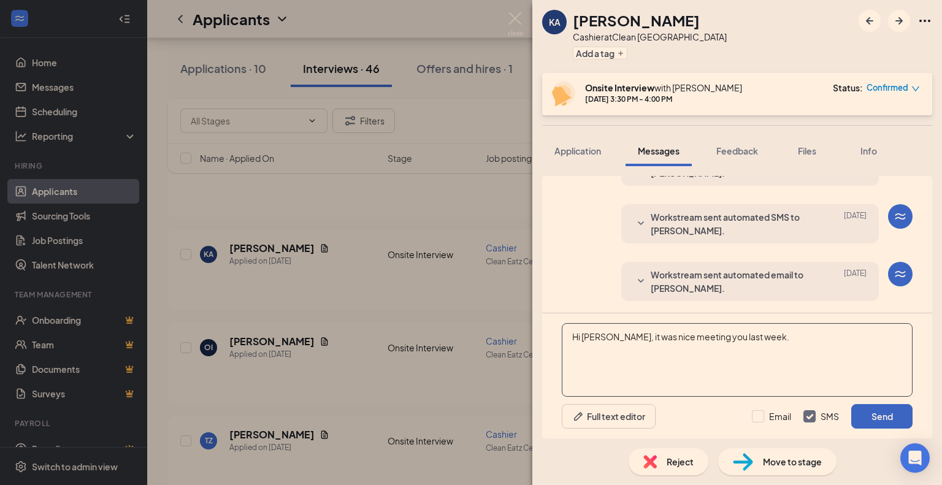
click at [776, 340] on textarea "Hi [PERSON_NAME], it was nice meeting you last week." at bounding box center [737, 360] width 351 height 74
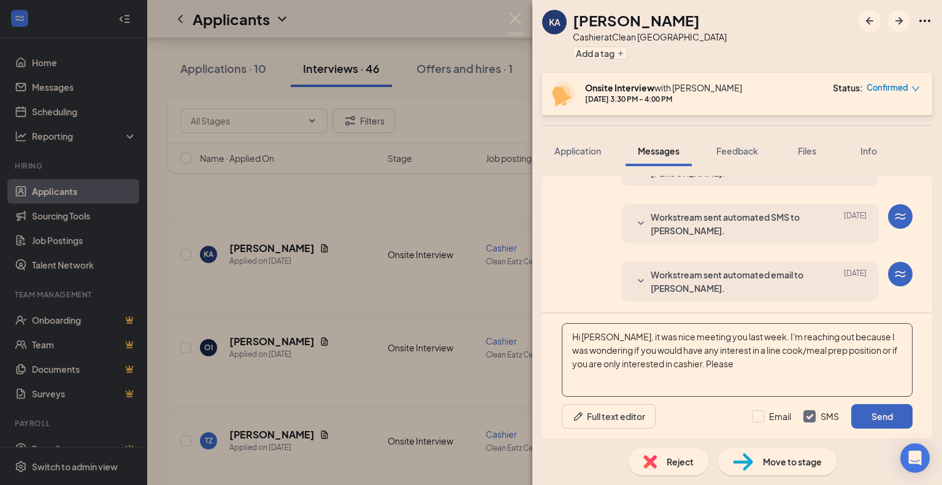
click at [743, 336] on textarea "Hi [PERSON_NAME], it was nice meeting you last week. I'm reaching out because I…" at bounding box center [737, 360] width 351 height 74
click at [778, 363] on textarea "Hi [PERSON_NAME], it was nice meeting you last week! I'm reaching out because I…" at bounding box center [737, 360] width 351 height 74
click at [746, 348] on textarea "Hi [PERSON_NAME], it was nice meeting you last week! I'm reaching out because I…" at bounding box center [737, 360] width 351 height 74
click at [766, 363] on textarea "Hi [PERSON_NAME], it was nice meeting you last week! I'm reaching out because I…" at bounding box center [737, 360] width 351 height 74
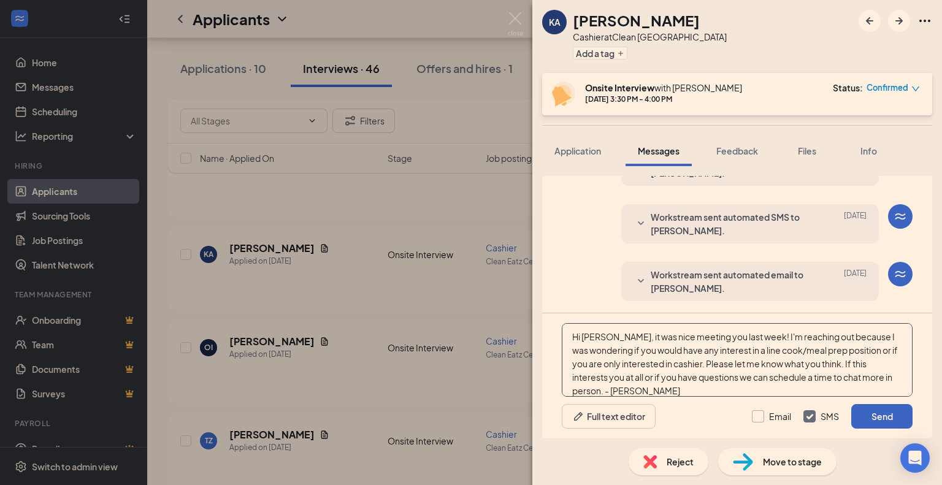
type textarea "Hi [PERSON_NAME], it was nice meeting you last week! I'm reaching out because I…"
click at [786, 421] on input "Email" at bounding box center [771, 416] width 39 height 12
checkbox input "true"
click at [892, 418] on button "Send" at bounding box center [881, 416] width 61 height 25
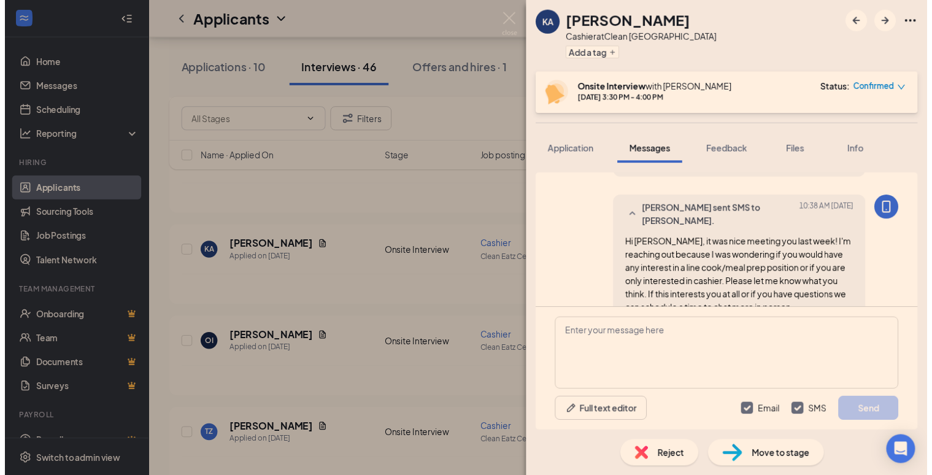
scroll to position [726, 0]
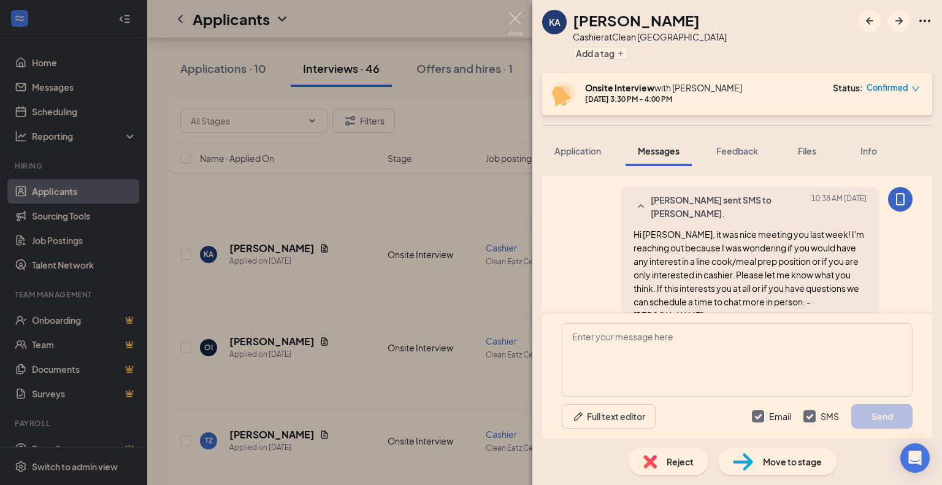
click at [513, 22] on img at bounding box center [515, 24] width 15 height 24
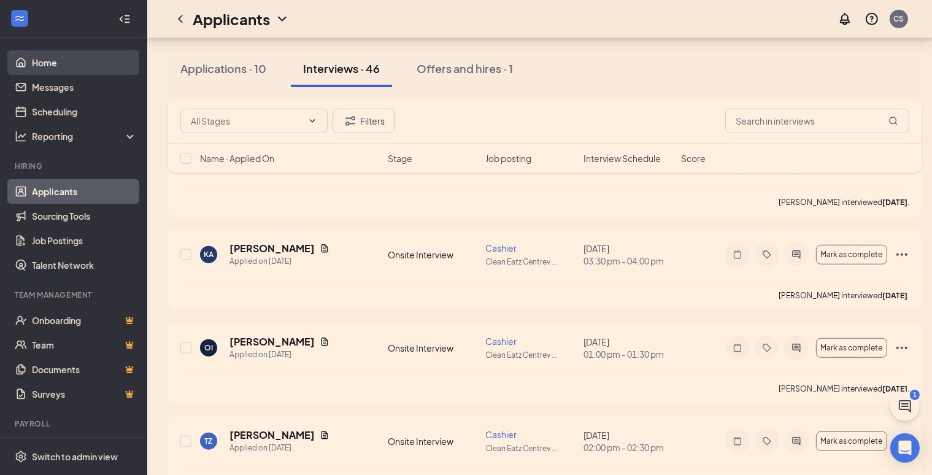
click at [60, 66] on link "Home" at bounding box center [84, 62] width 105 height 25
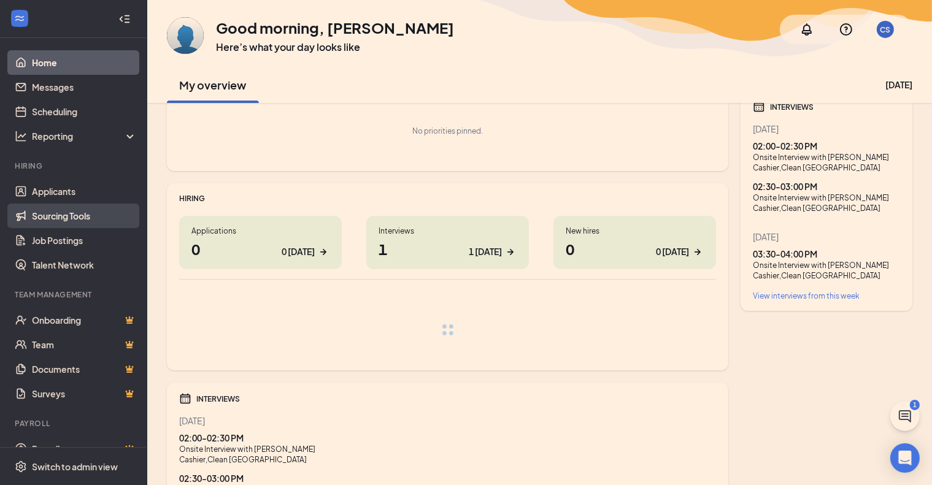
click at [96, 221] on link "Sourcing Tools" at bounding box center [84, 216] width 105 height 25
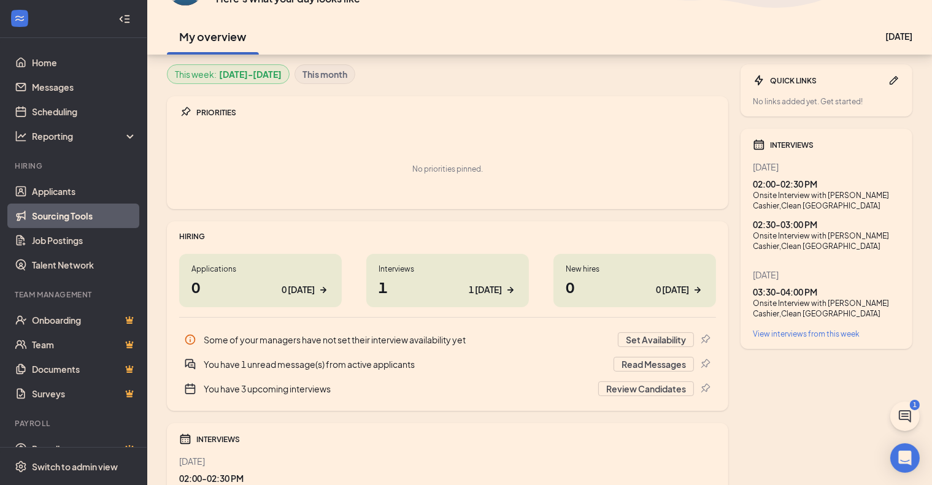
scroll to position [125, 0]
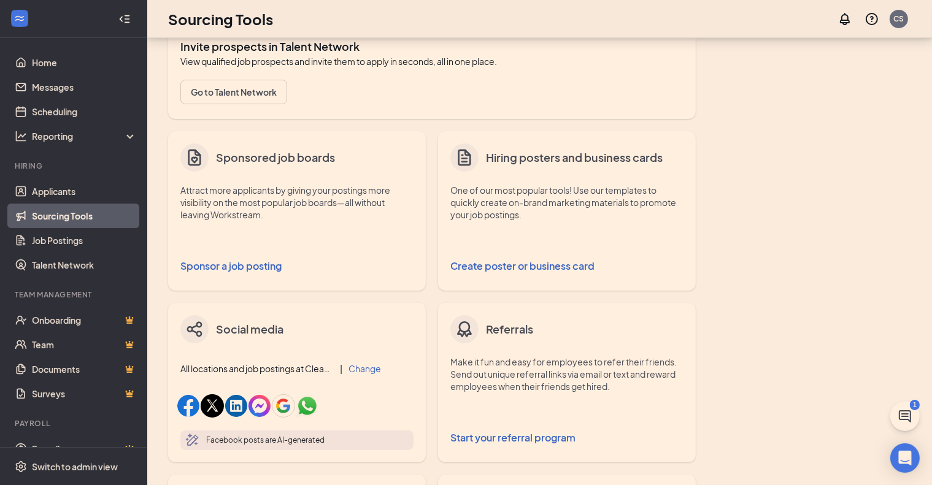
click at [545, 269] on button "Create poster or business card" at bounding box center [566, 266] width 233 height 25
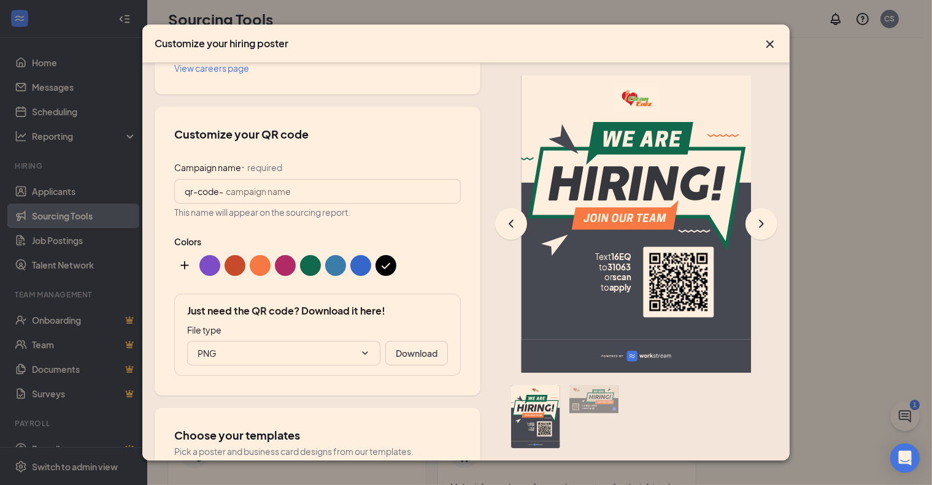
scroll to position [123, 0]
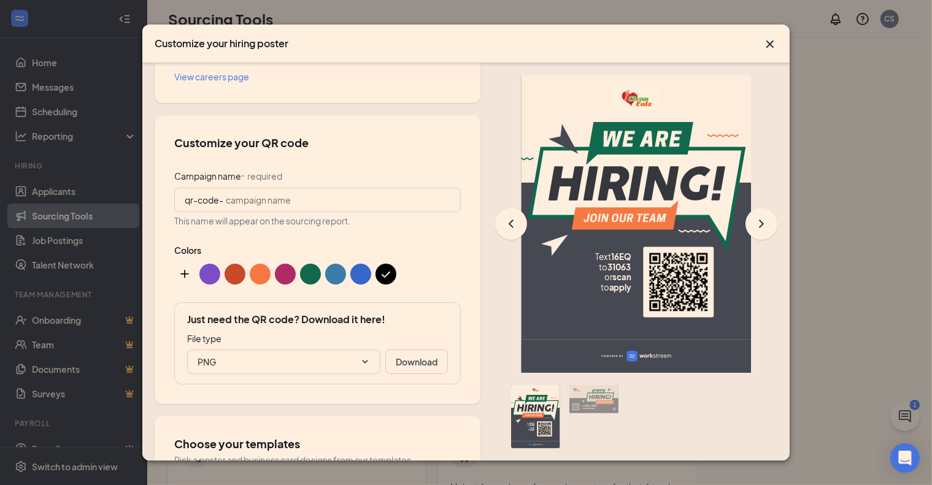
click at [260, 272] on button "color button #F6804B" at bounding box center [260, 274] width 21 height 21
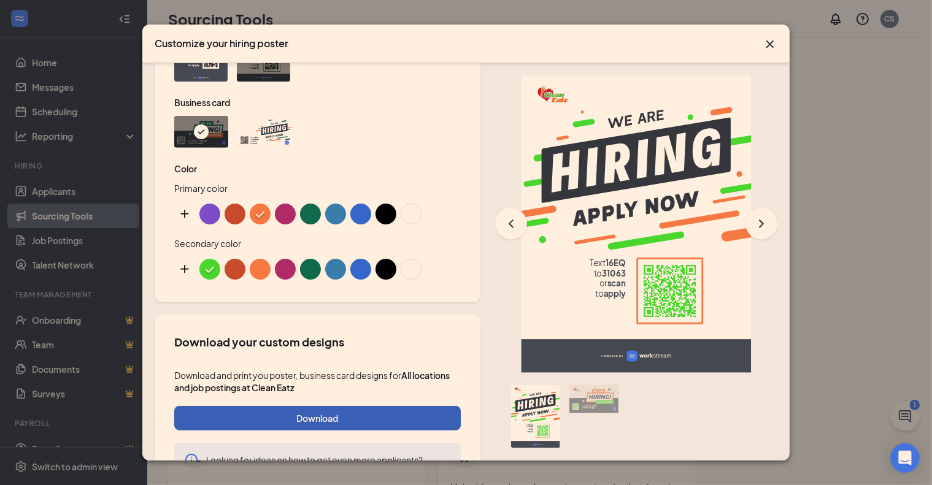
scroll to position [687, 0]
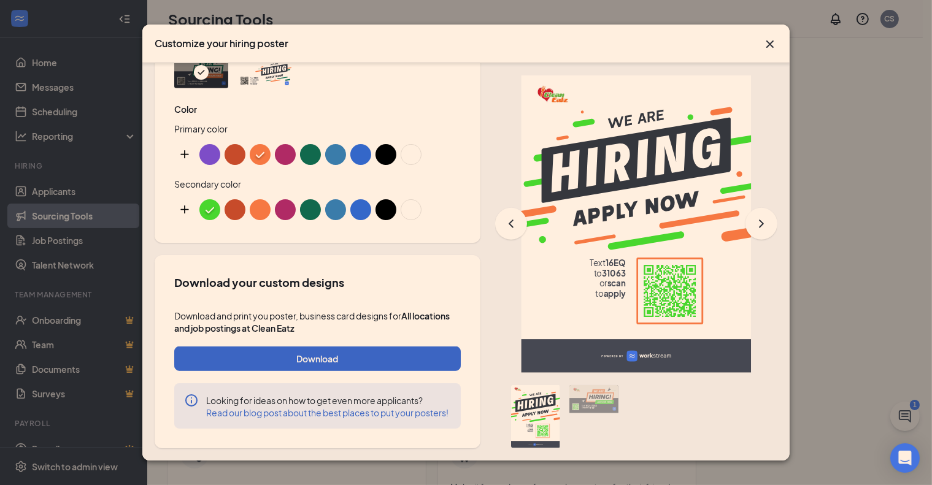
click at [181, 199] on button "custom-color-button" at bounding box center [184, 209] width 21 height 21
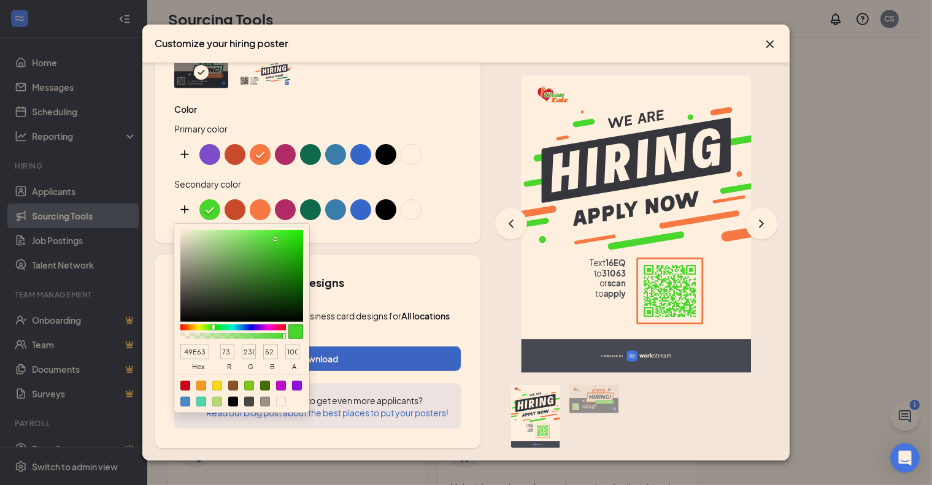
click at [383, 255] on div "Download your custom designs Download and print you poster, business card desig…" at bounding box center [318, 351] width 326 height 193
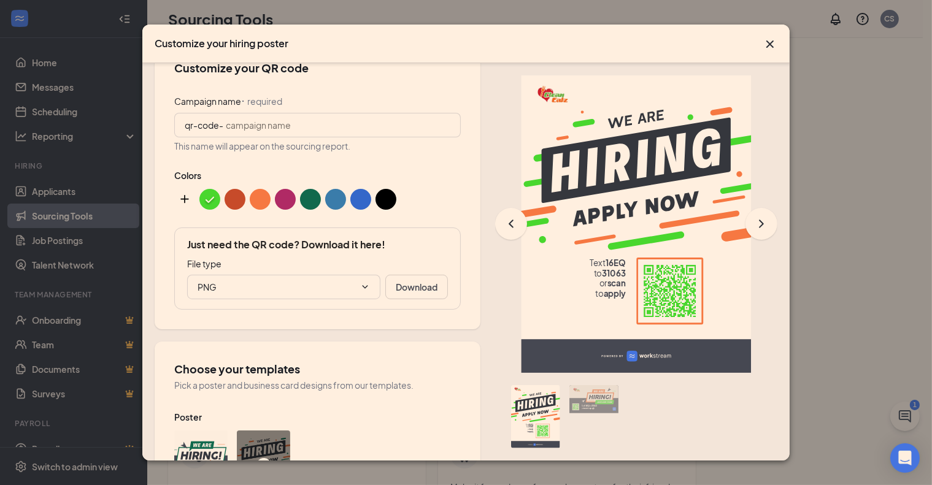
scroll to position [196, 0]
click at [184, 198] on button "custom-color-button" at bounding box center [184, 200] width 21 height 21
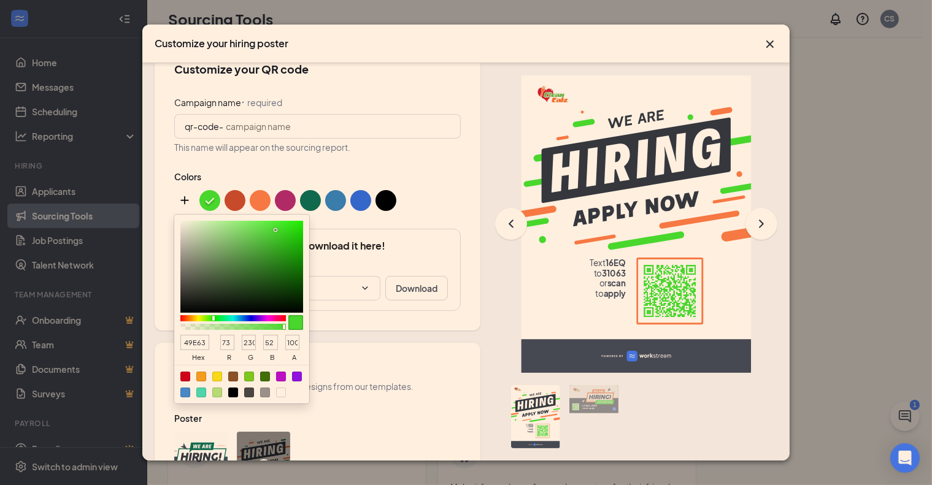
click at [454, 215] on div "Customize your QR code Campaign name ⠂ required qr-code- This name will appear …" at bounding box center [318, 187] width 326 height 290
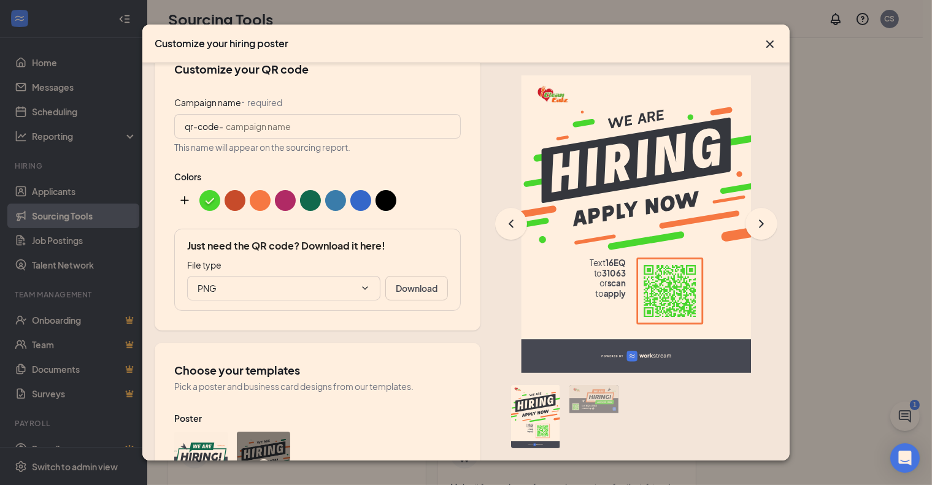
click at [262, 200] on button "color button #F6804B" at bounding box center [260, 200] width 21 height 21
click at [361, 199] on button "color button #346EE6" at bounding box center [360, 200] width 21 height 21
click at [228, 204] on button "color button #C75030" at bounding box center [235, 200] width 21 height 21
click at [240, 194] on button "color button #C75030" at bounding box center [235, 200] width 21 height 21
click at [252, 194] on button "color button #F6804B" at bounding box center [260, 200] width 21 height 21
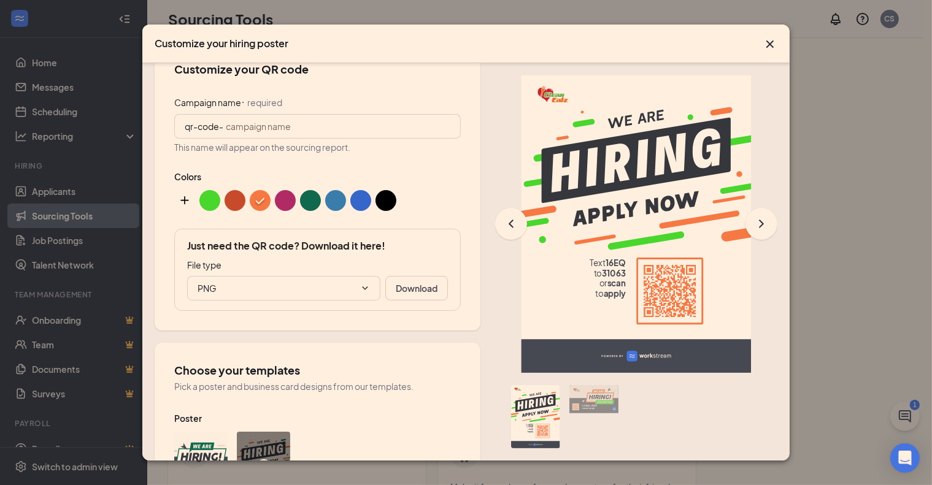
click at [390, 197] on button "color button #000000" at bounding box center [385, 200] width 21 height 21
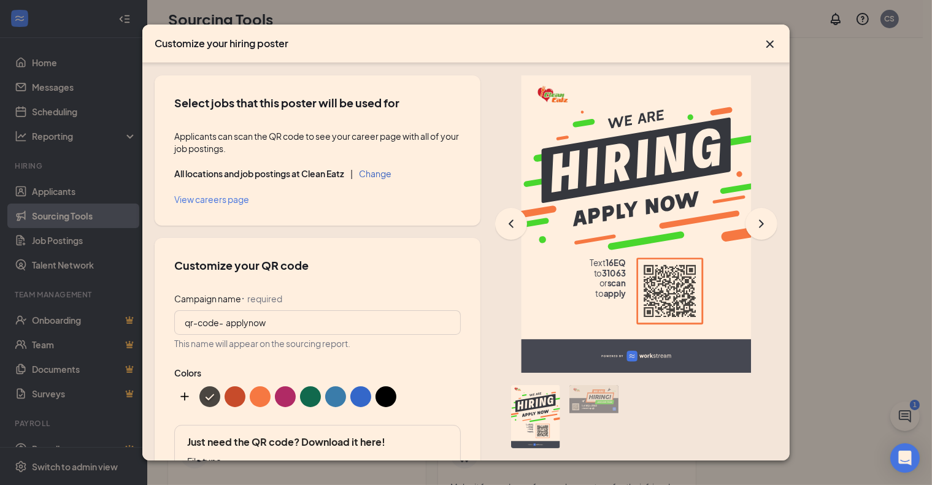
scroll to position [687, 0]
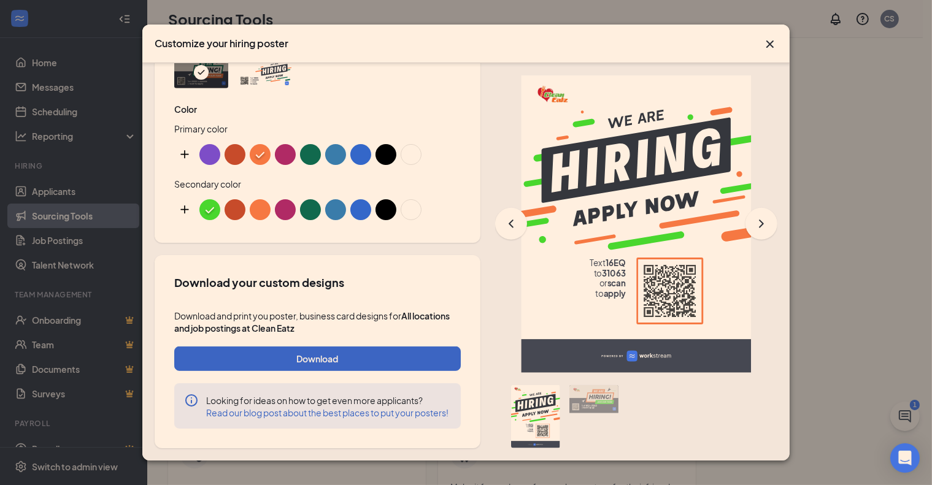
click at [777, 48] on icon "Cross" at bounding box center [769, 44] width 15 height 15
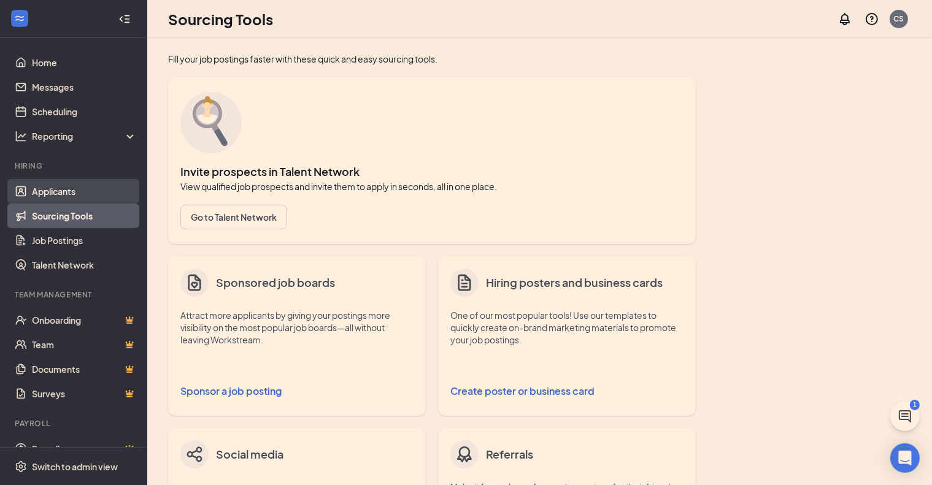
click at [60, 187] on link "Applicants" at bounding box center [84, 191] width 105 height 25
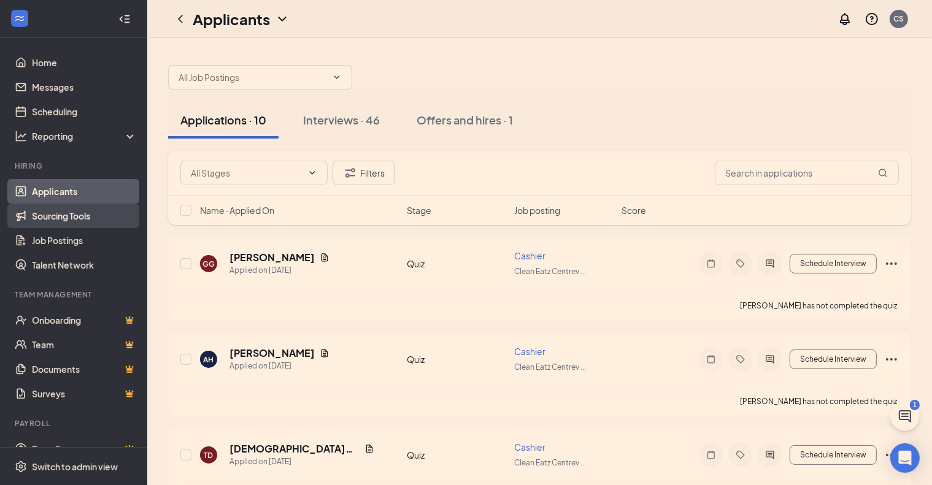
click at [90, 225] on link "Sourcing Tools" at bounding box center [84, 216] width 105 height 25
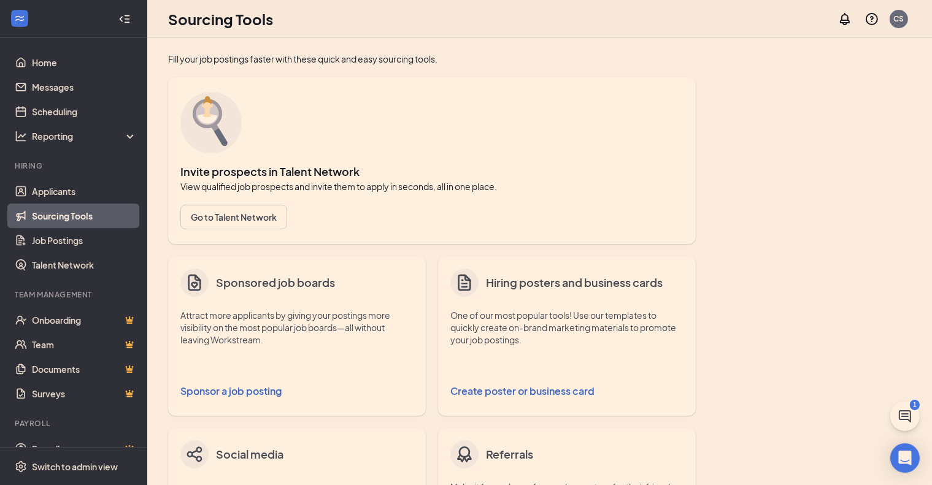
scroll to position [184, 0]
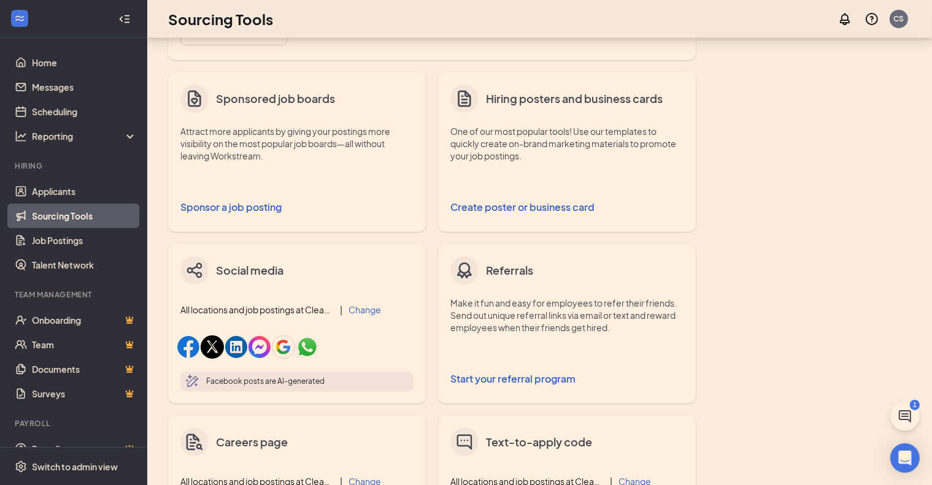
click at [263, 204] on button "Sponsor a job posting" at bounding box center [296, 207] width 233 height 25
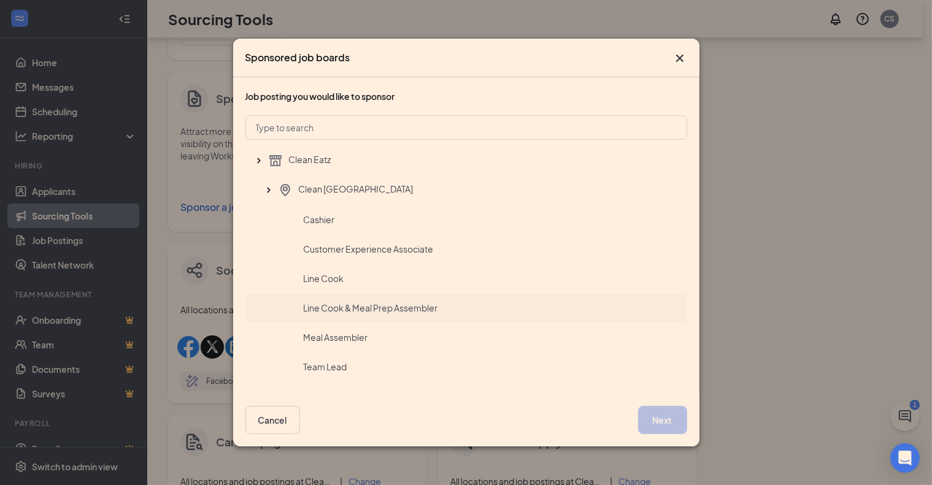
click at [374, 302] on span "Line Cook & Meal Prep Assembler" at bounding box center [371, 308] width 134 height 12
click at [668, 412] on button "Next" at bounding box center [662, 420] width 49 height 28
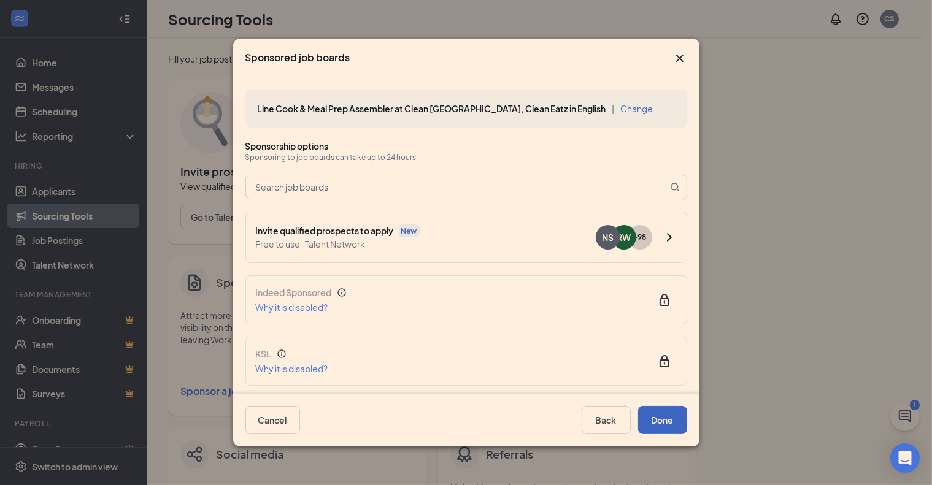
click at [424, 249] on span "Free to use · Talent Network" at bounding box center [426, 243] width 340 height 13
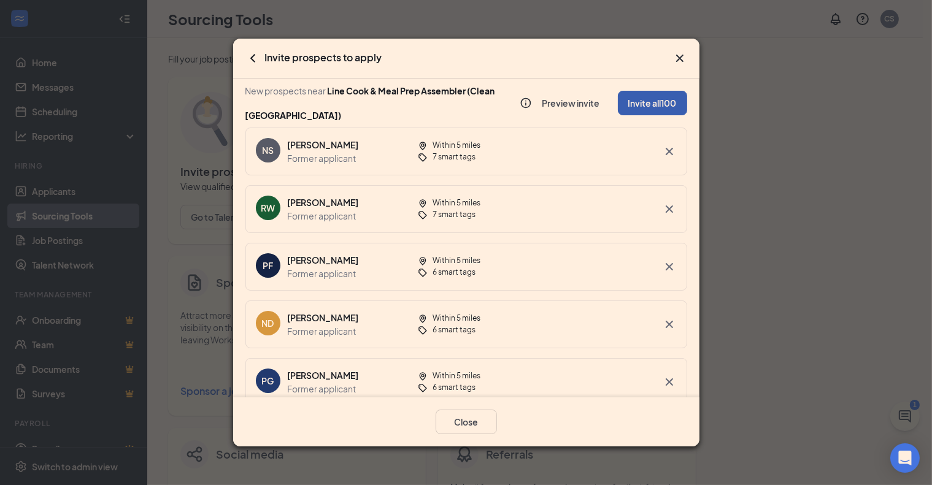
click at [637, 100] on button "Invite all 100" at bounding box center [652, 103] width 69 height 25
click at [622, 137] on div "Invite to apply via email" at bounding box center [615, 136] width 132 height 12
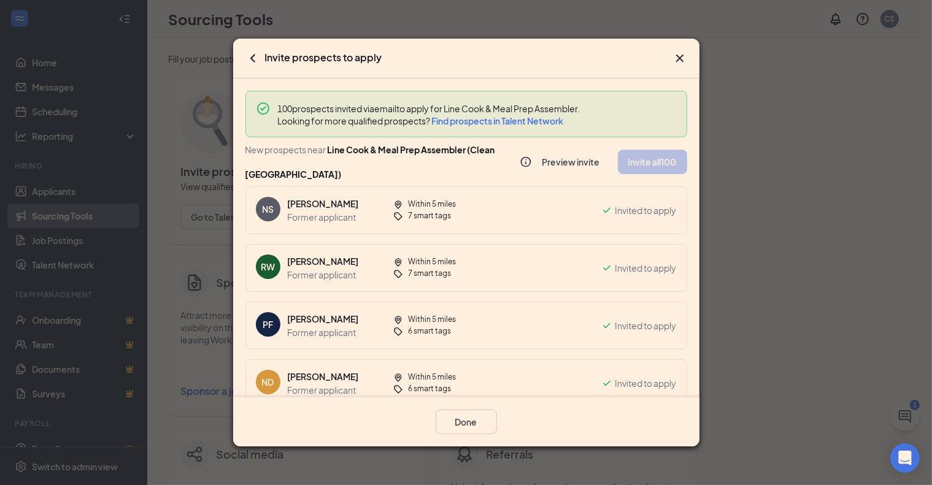
click at [680, 60] on icon "Cross" at bounding box center [678, 58] width 7 height 7
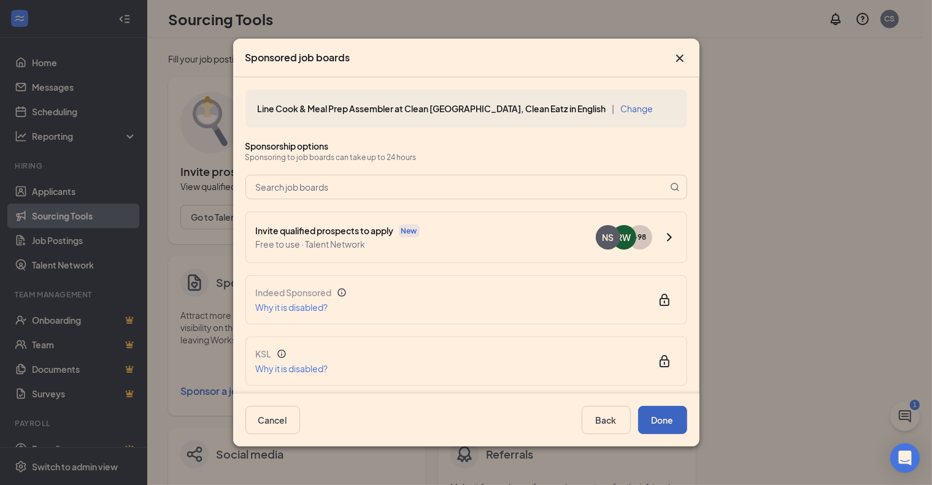
click at [610, 241] on div "NS" at bounding box center [608, 237] width 25 height 25
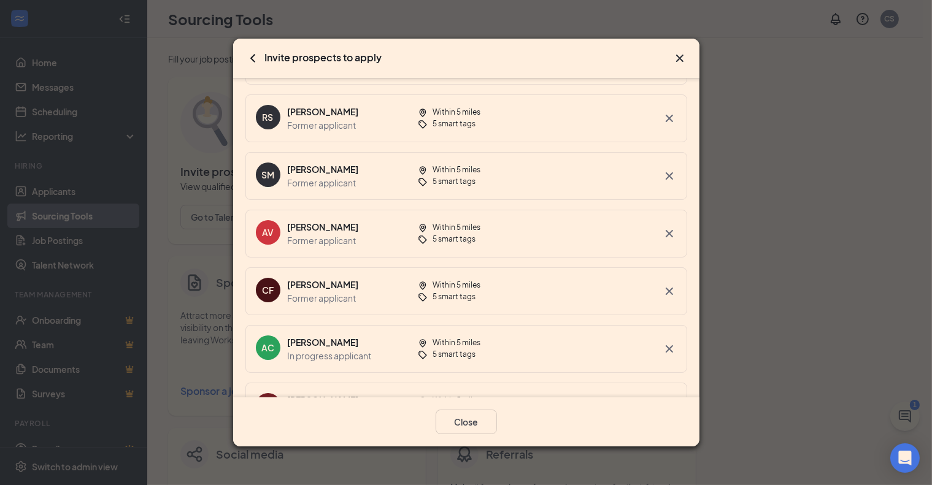
scroll to position [613, 0]
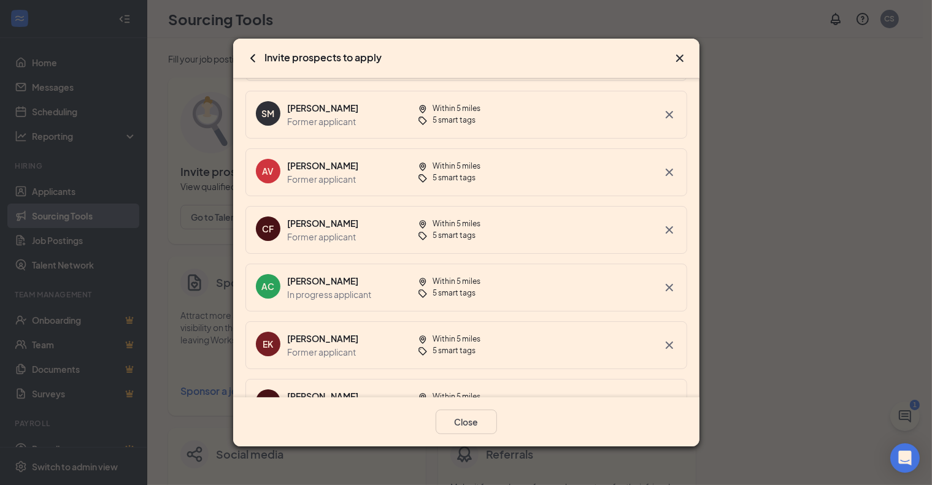
click at [662, 174] on icon "Cross" at bounding box center [669, 172] width 15 height 15
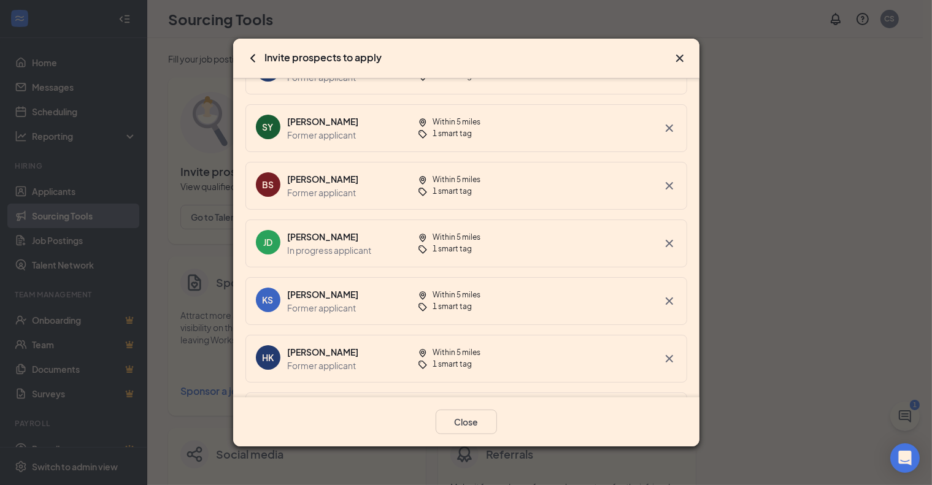
scroll to position [1411, 0]
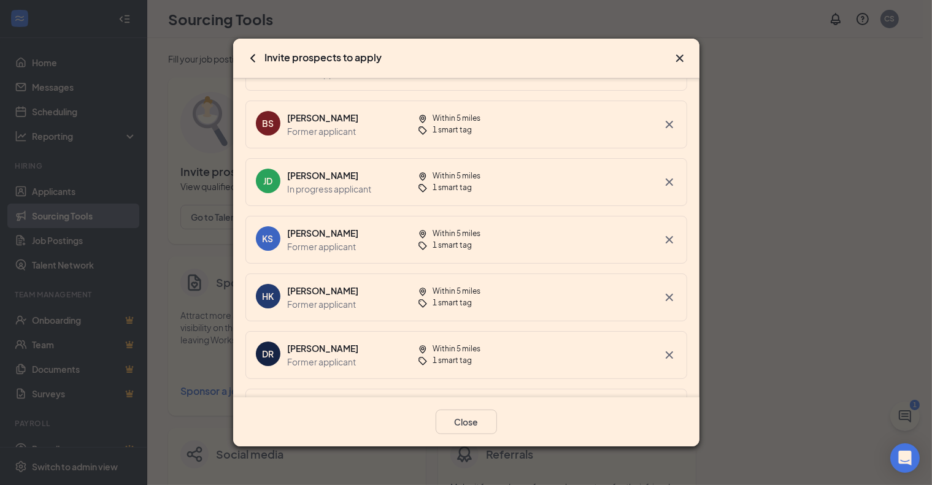
click at [665, 180] on icon "Cross" at bounding box center [669, 182] width 15 height 15
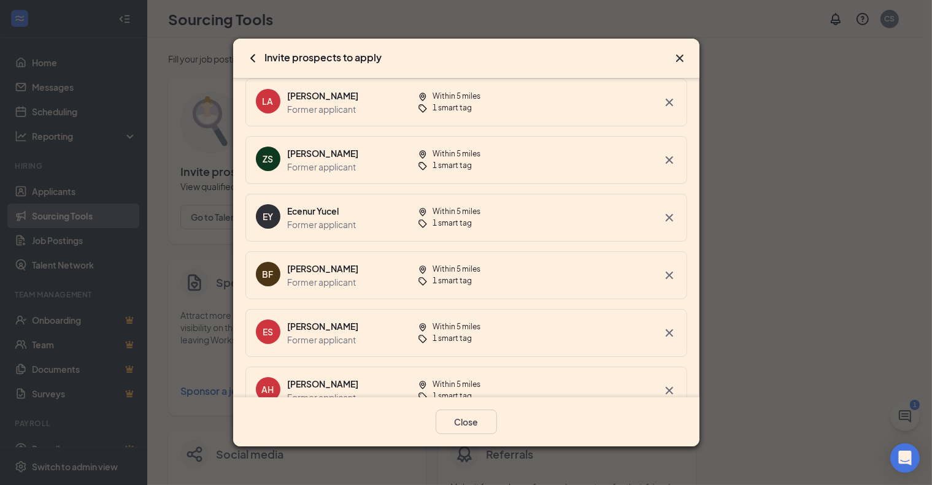
scroll to position [1718, 0]
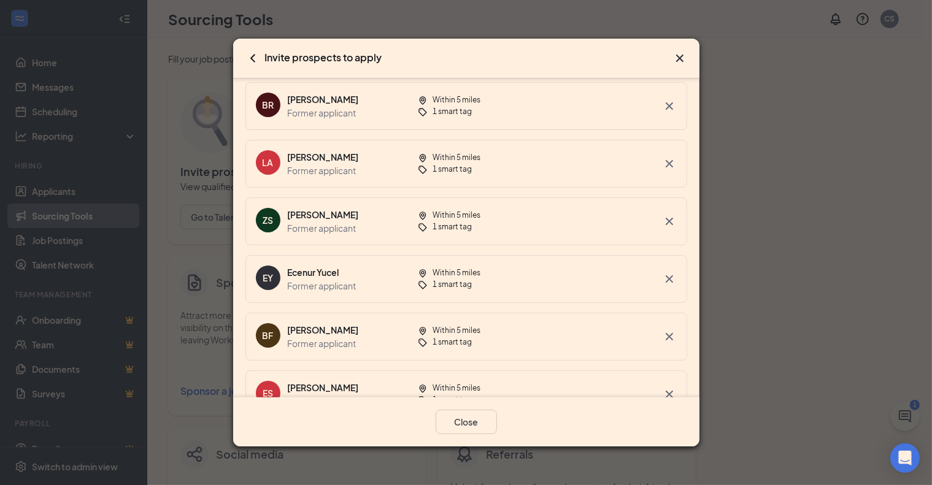
click at [674, 61] on icon "Cross" at bounding box center [679, 58] width 15 height 15
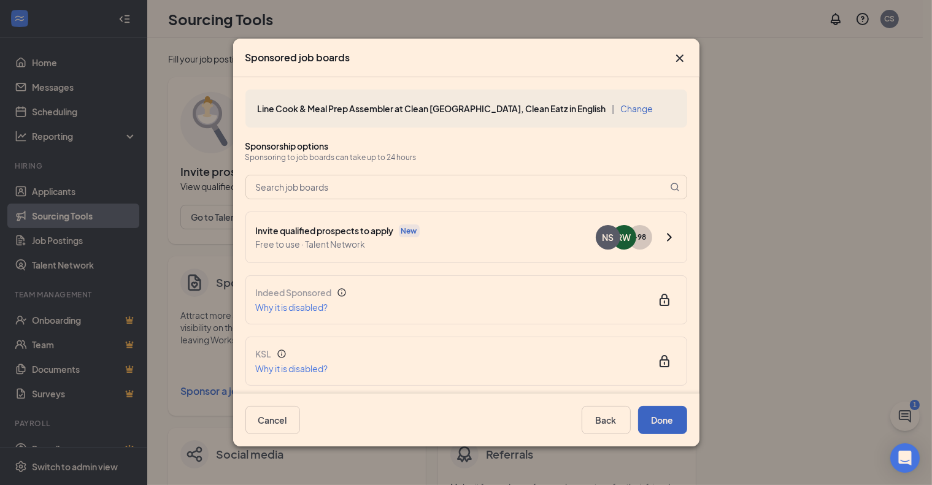
click at [685, 57] on icon "Cross" at bounding box center [679, 58] width 15 height 15
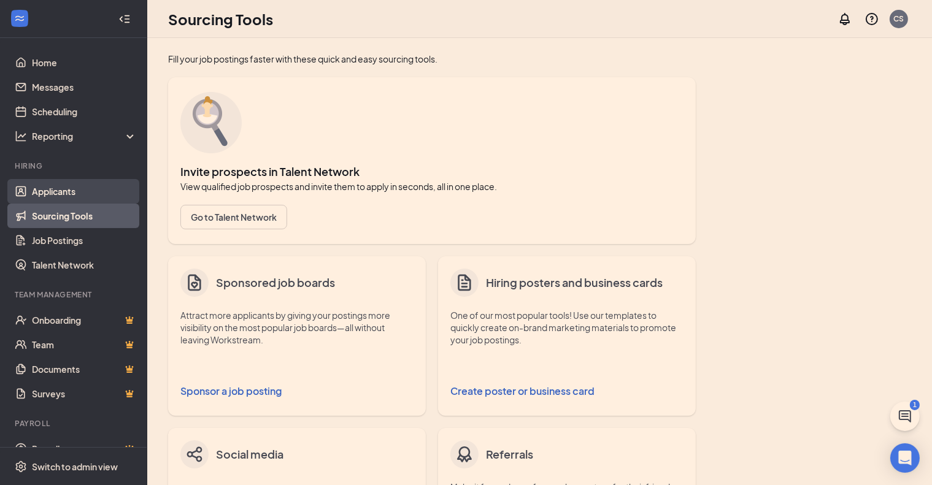
click at [81, 188] on link "Applicants" at bounding box center [84, 191] width 105 height 25
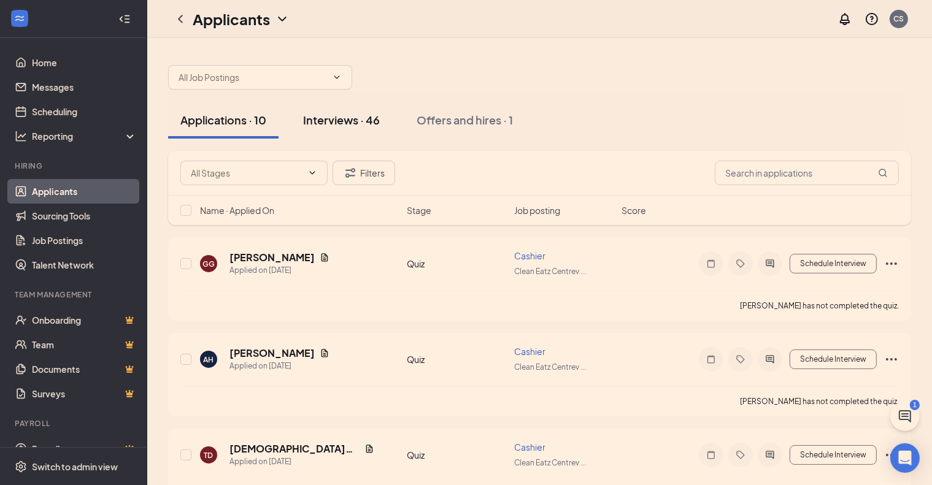
click at [358, 118] on div "Interviews · 46" at bounding box center [341, 119] width 77 height 15
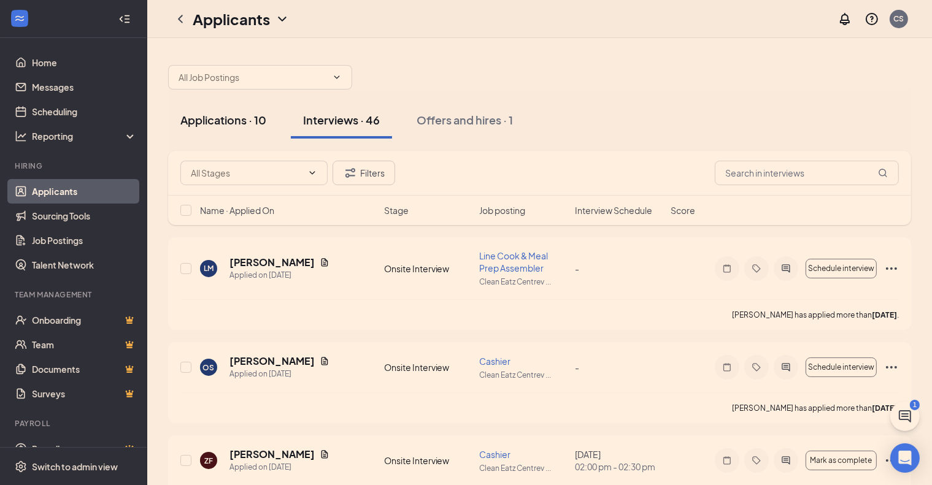
click at [243, 123] on div "Applications · 10" at bounding box center [223, 119] width 86 height 15
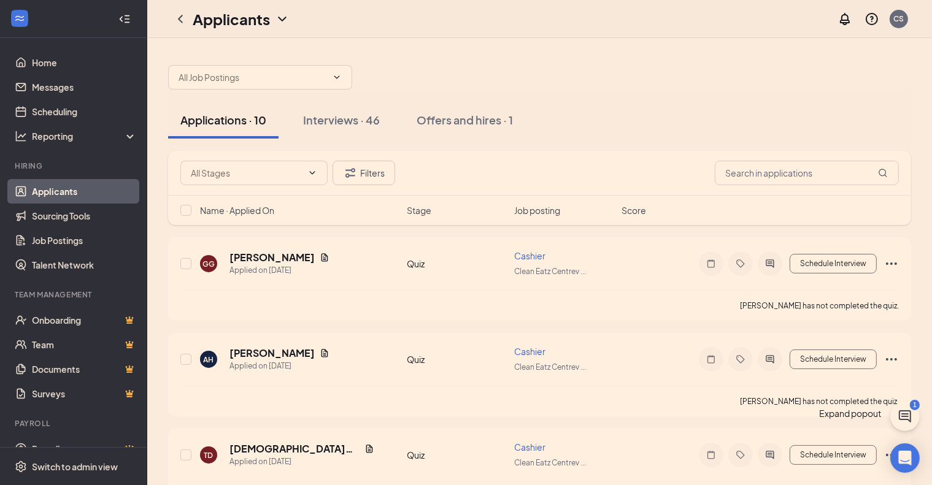
click at [903, 412] on icon "ChatActive" at bounding box center [904, 416] width 15 height 15
click at [842, 470] on div "Chat 1" at bounding box center [853, 443] width 23 height 83
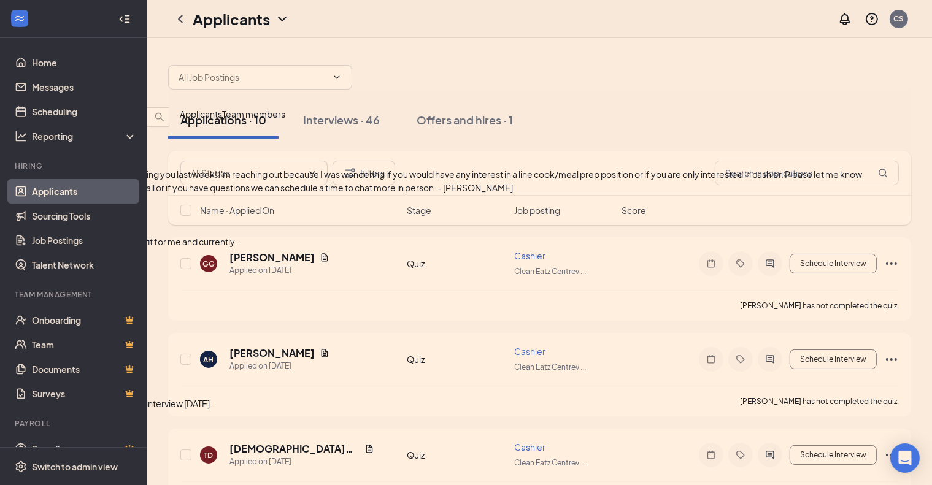
click at [768, 248] on div "TZ Trevor Zappe 10:09am Sorry but I don't think this job is good fit for me and…" at bounding box center [432, 221] width 864 height 54
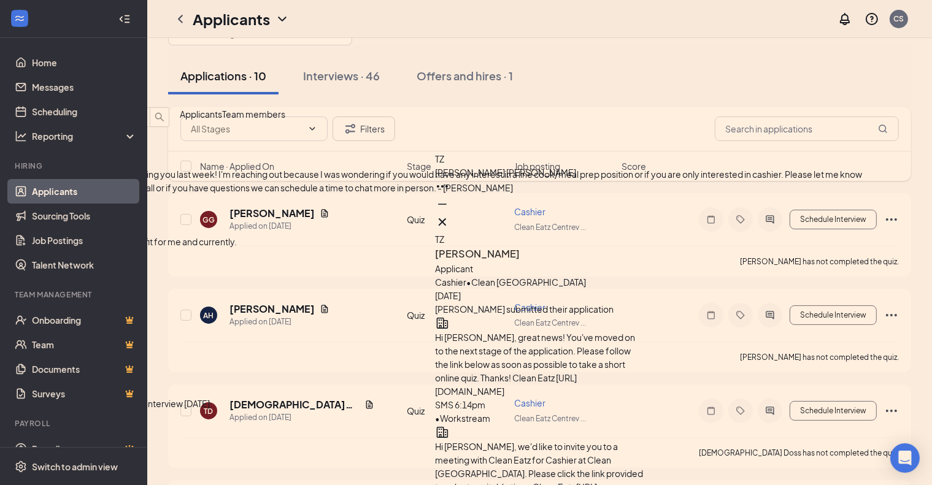
scroll to position [184, 0]
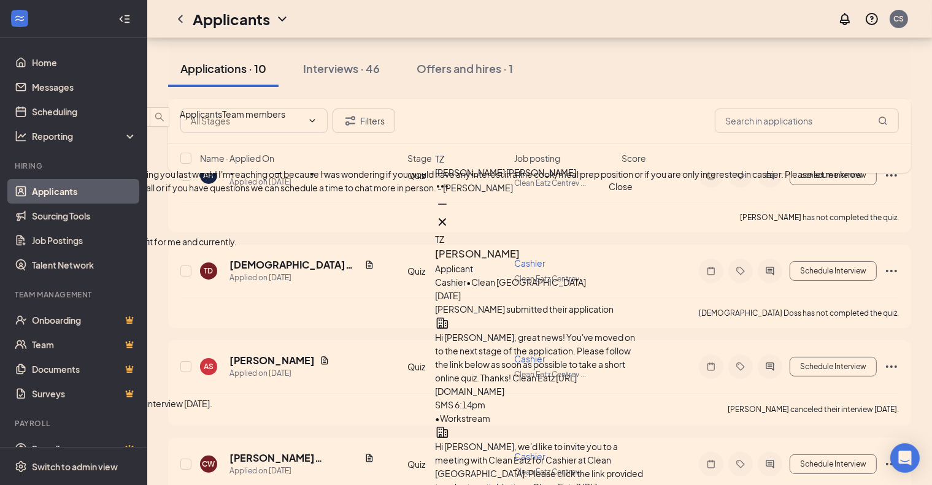
click at [450, 218] on icon "Cross" at bounding box center [442, 222] width 15 height 15
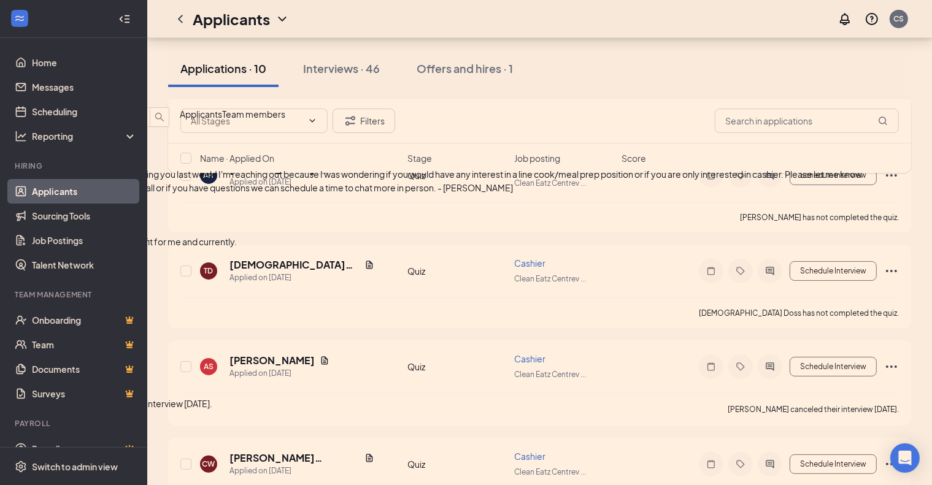
click at [755, 194] on div "KA Karim Ahmed 10:38am Hi Karim, it was nice meeting you last week! I'm reachin…" at bounding box center [432, 160] width 864 height 67
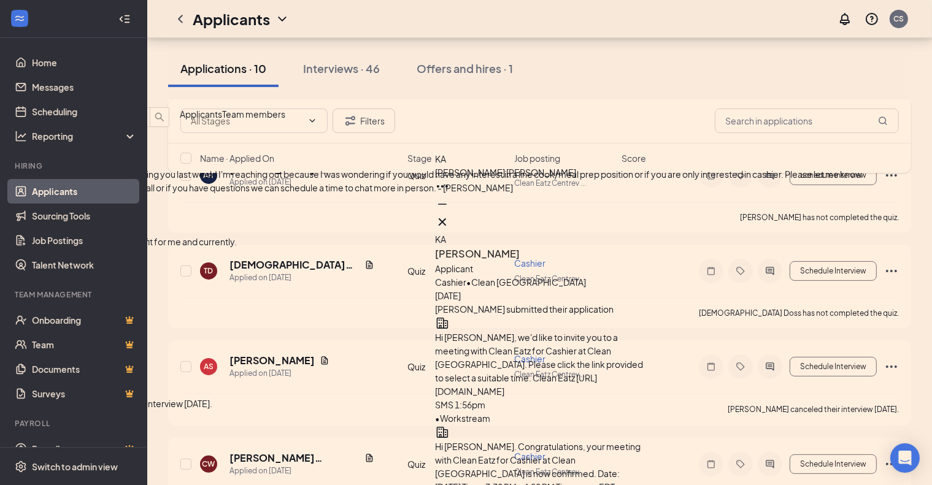
click at [634, 220] on div "KA Karim Ahmed" at bounding box center [539, 192] width 209 height 80
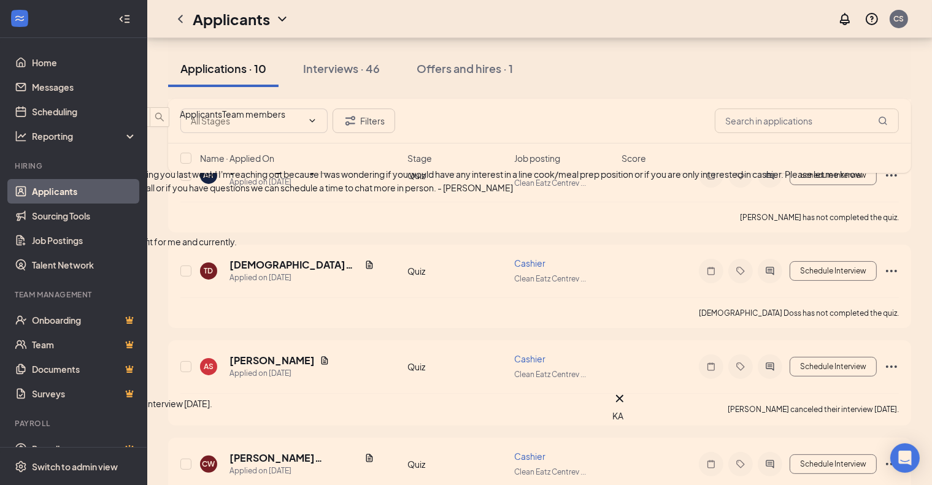
click at [17, 94] on icon "ChevronDown" at bounding box center [9, 97] width 15 height 15
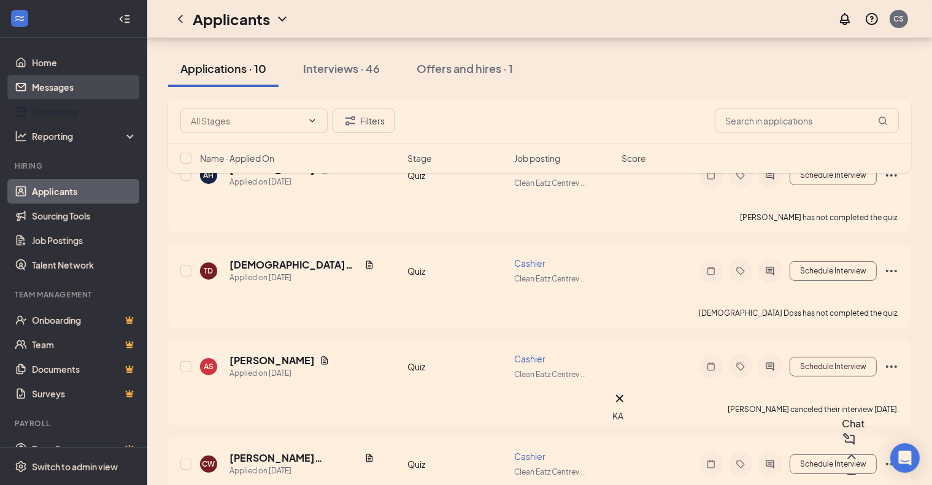
click at [81, 94] on link "Messages" at bounding box center [84, 87] width 105 height 25
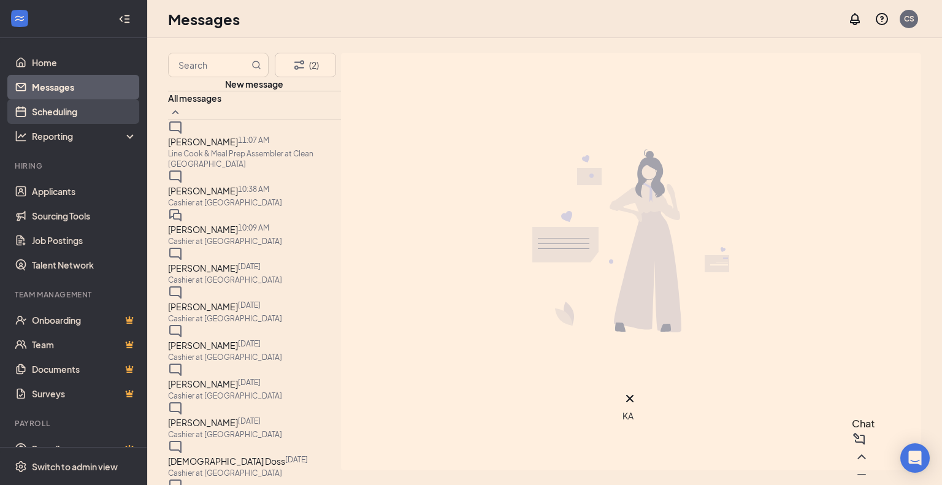
click at [79, 112] on link "Scheduling" at bounding box center [84, 111] width 105 height 25
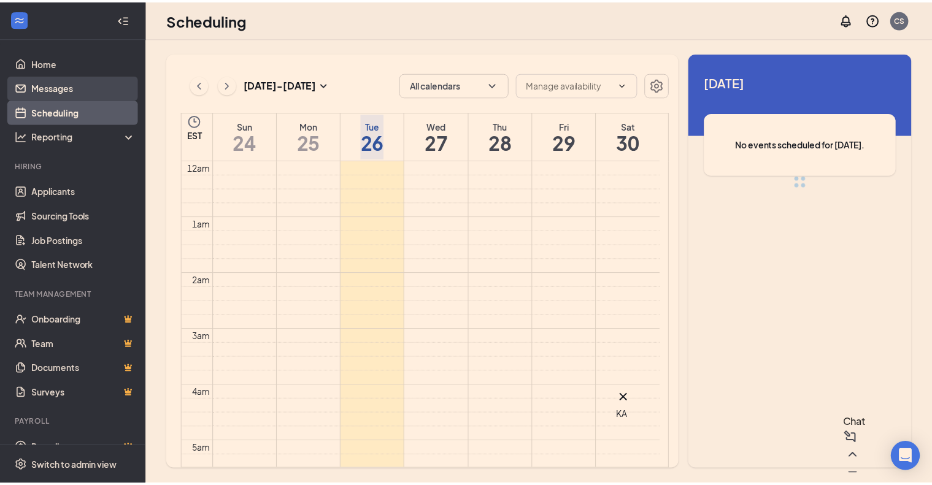
scroll to position [603, 0]
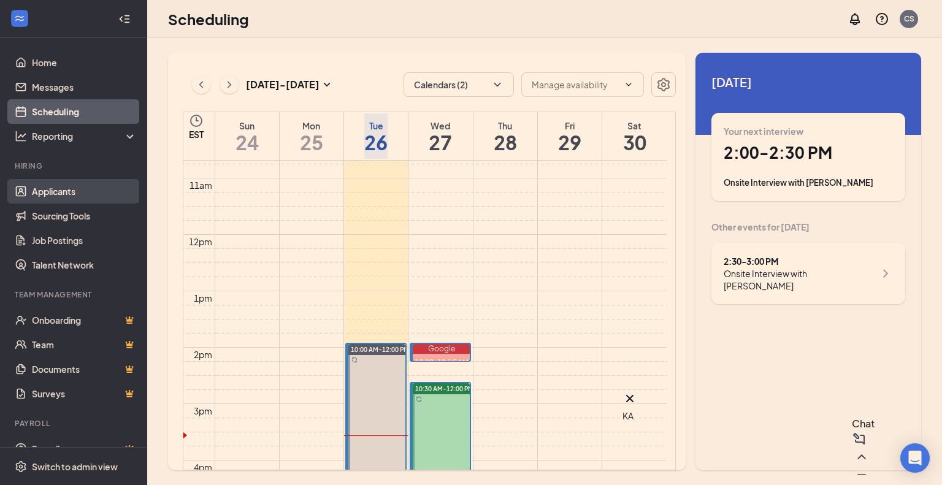
click at [61, 197] on link "Applicants" at bounding box center [84, 191] width 105 height 25
